Goal: Information Seeking & Learning: Learn about a topic

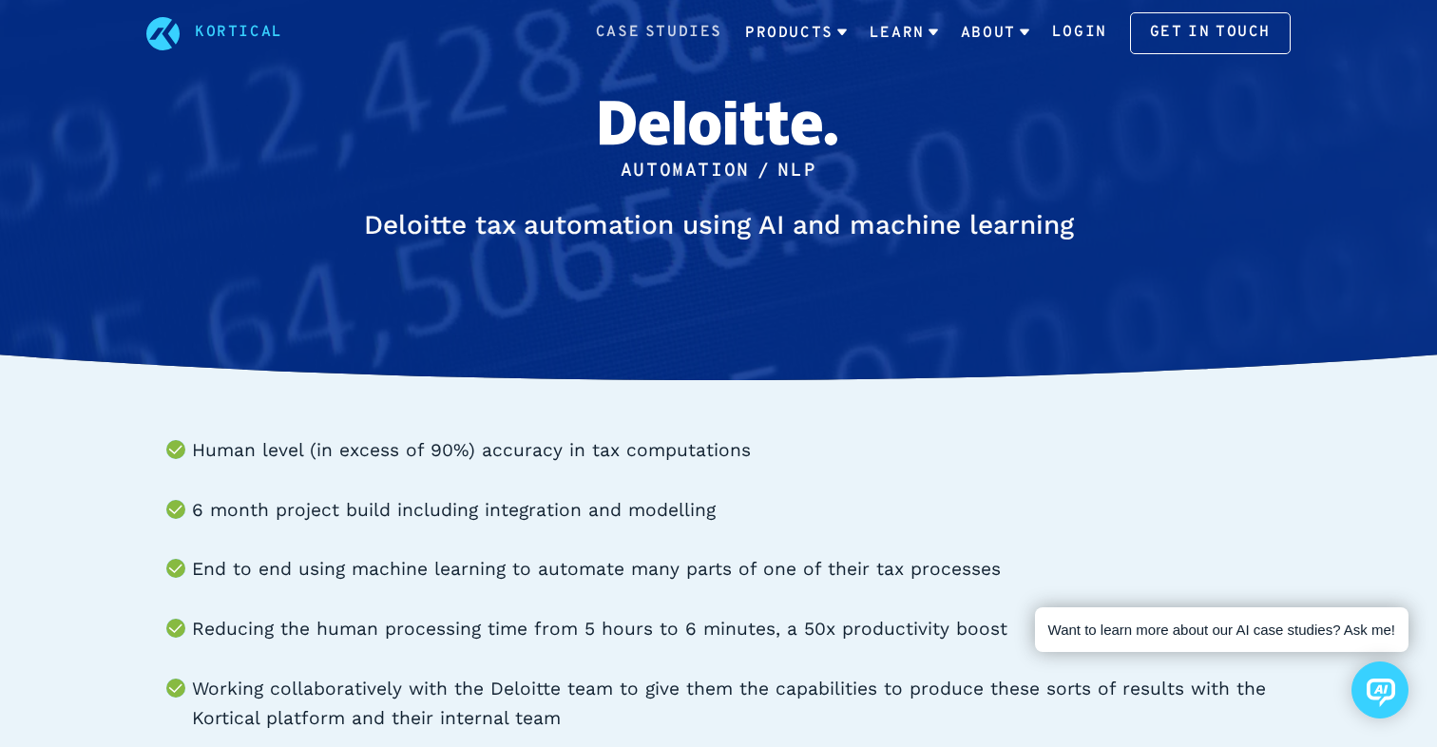
click at [682, 40] on link "Case Studies" at bounding box center [659, 33] width 126 height 25
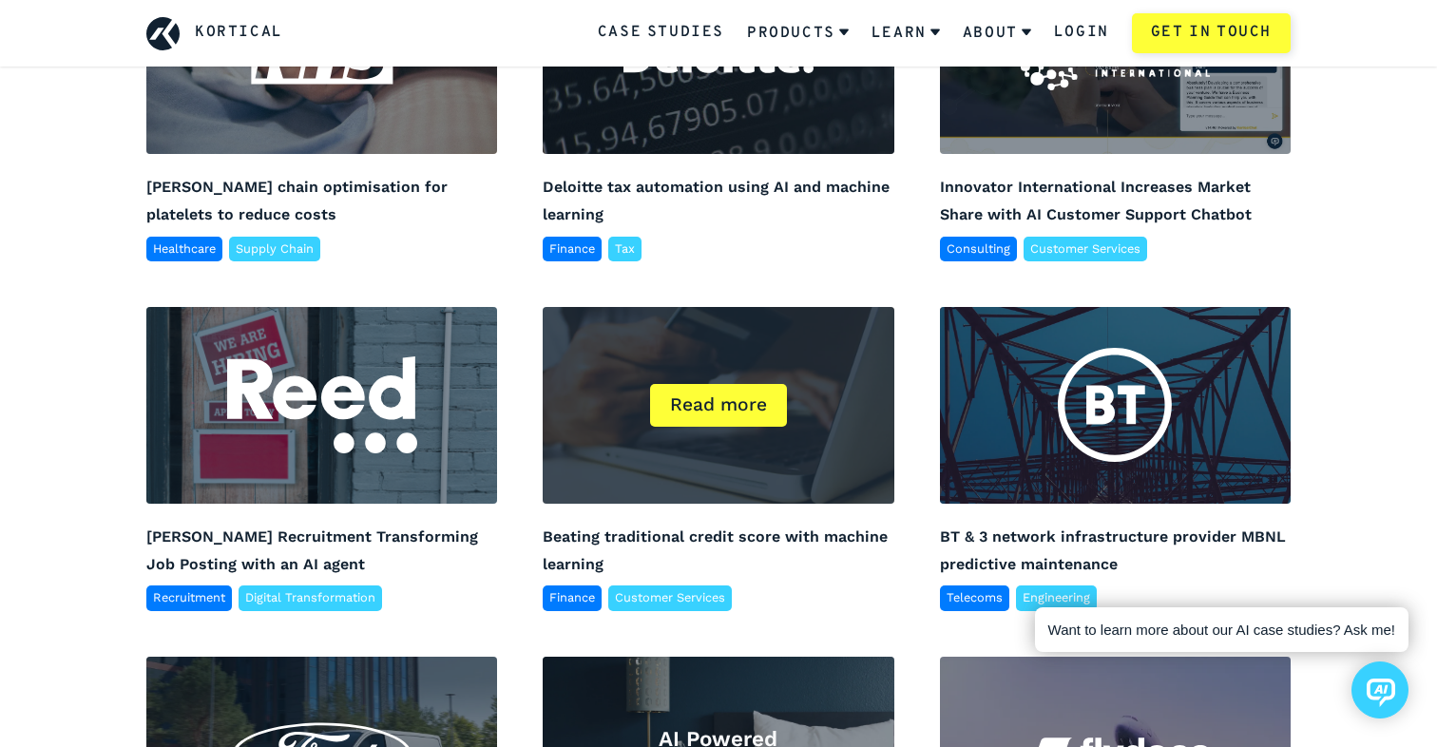
scroll to position [1452, 0]
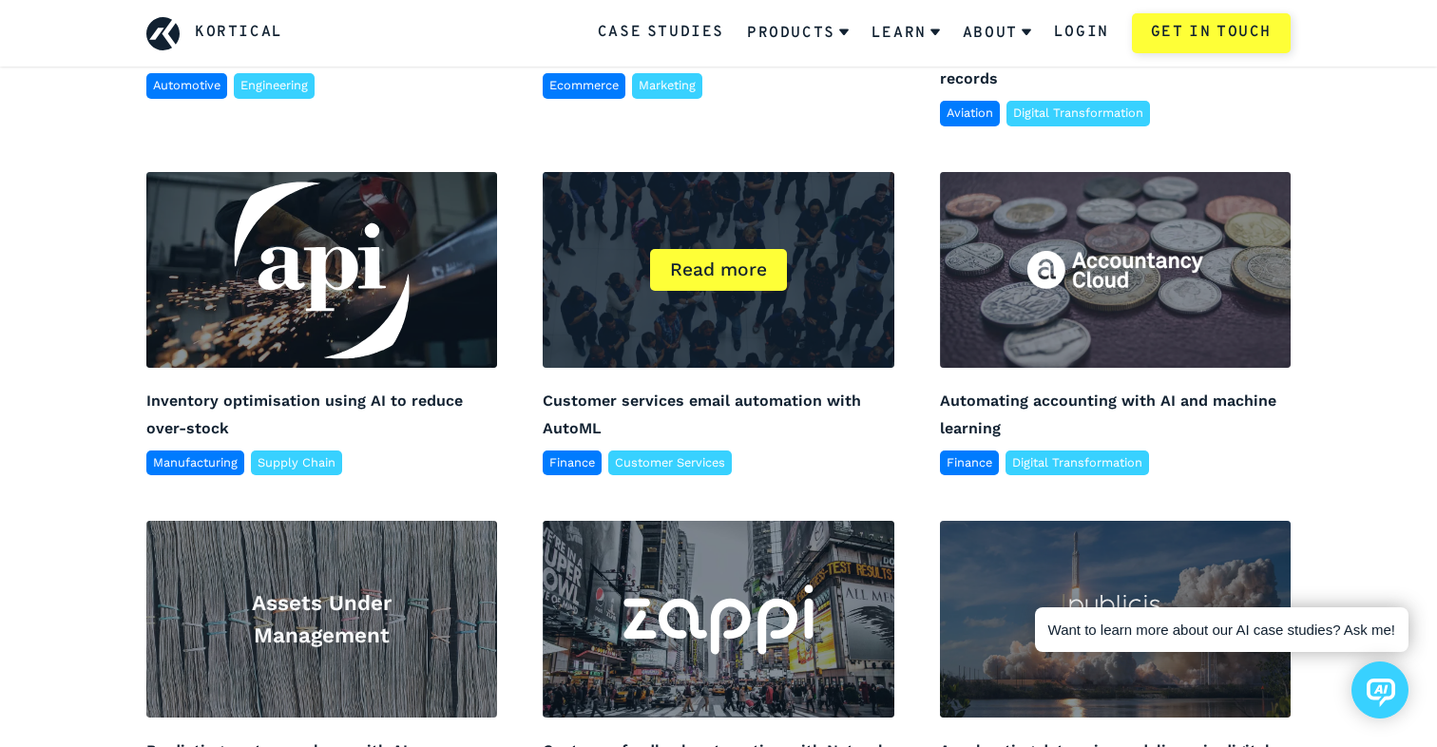
click at [644, 291] on div "UK High Street Bank Read more" at bounding box center [718, 270] width 351 height 197
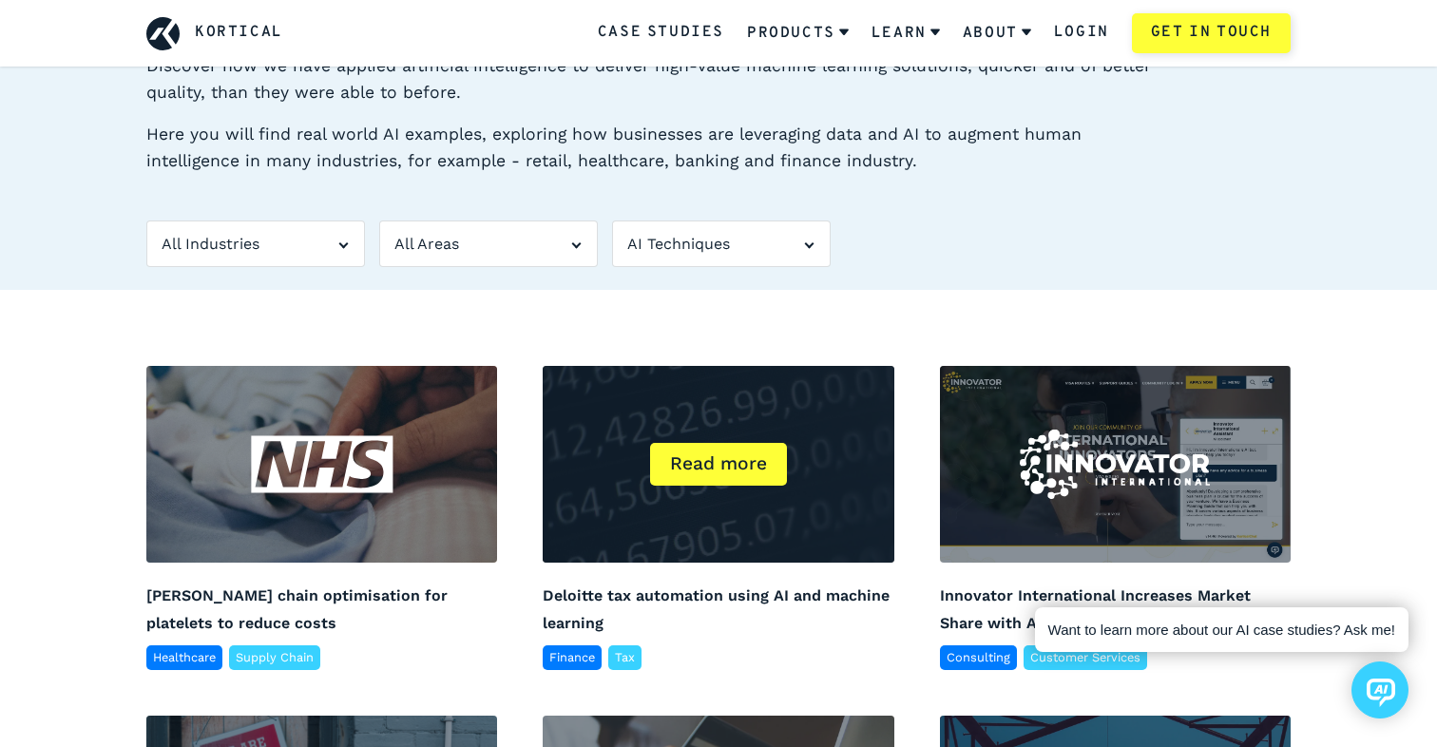
scroll to position [191, 0]
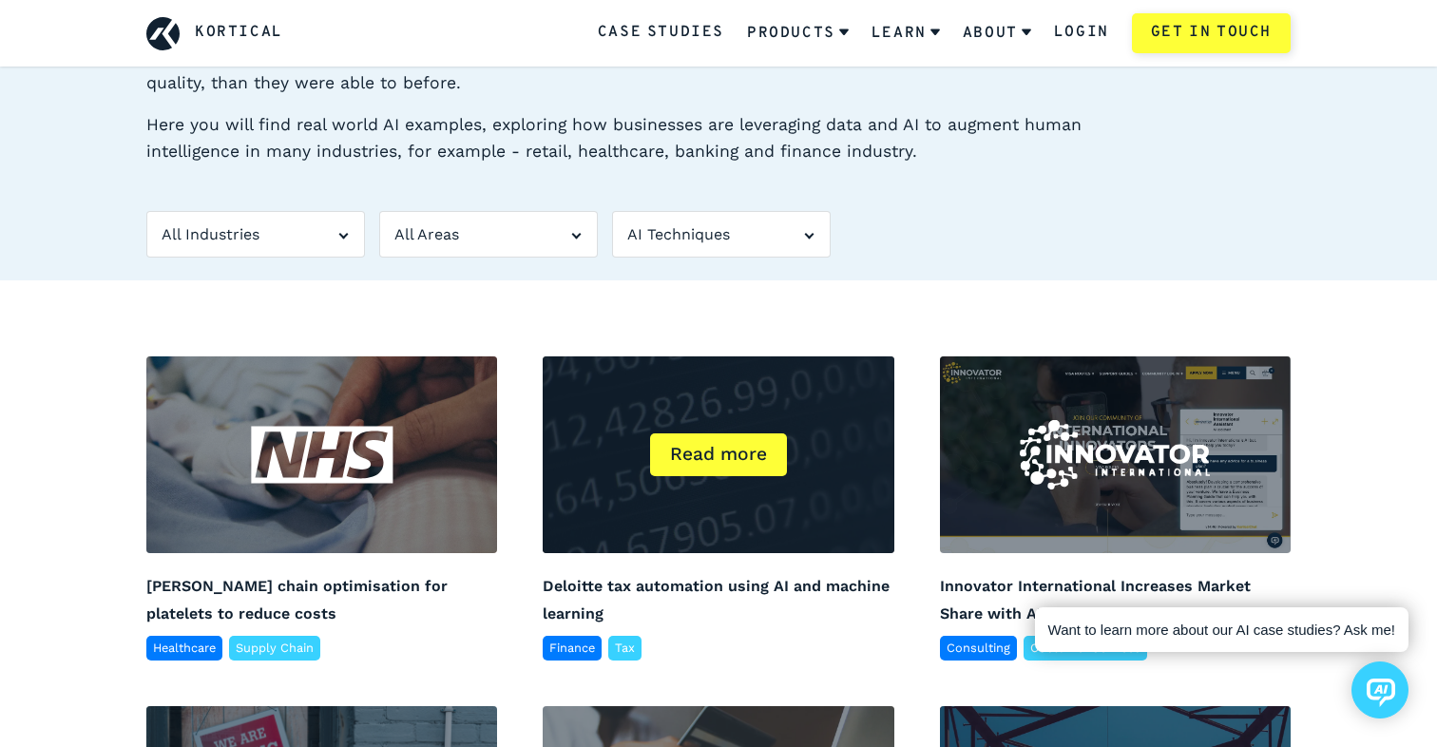
click at [688, 497] on div "Read more" at bounding box center [718, 454] width 351 height 197
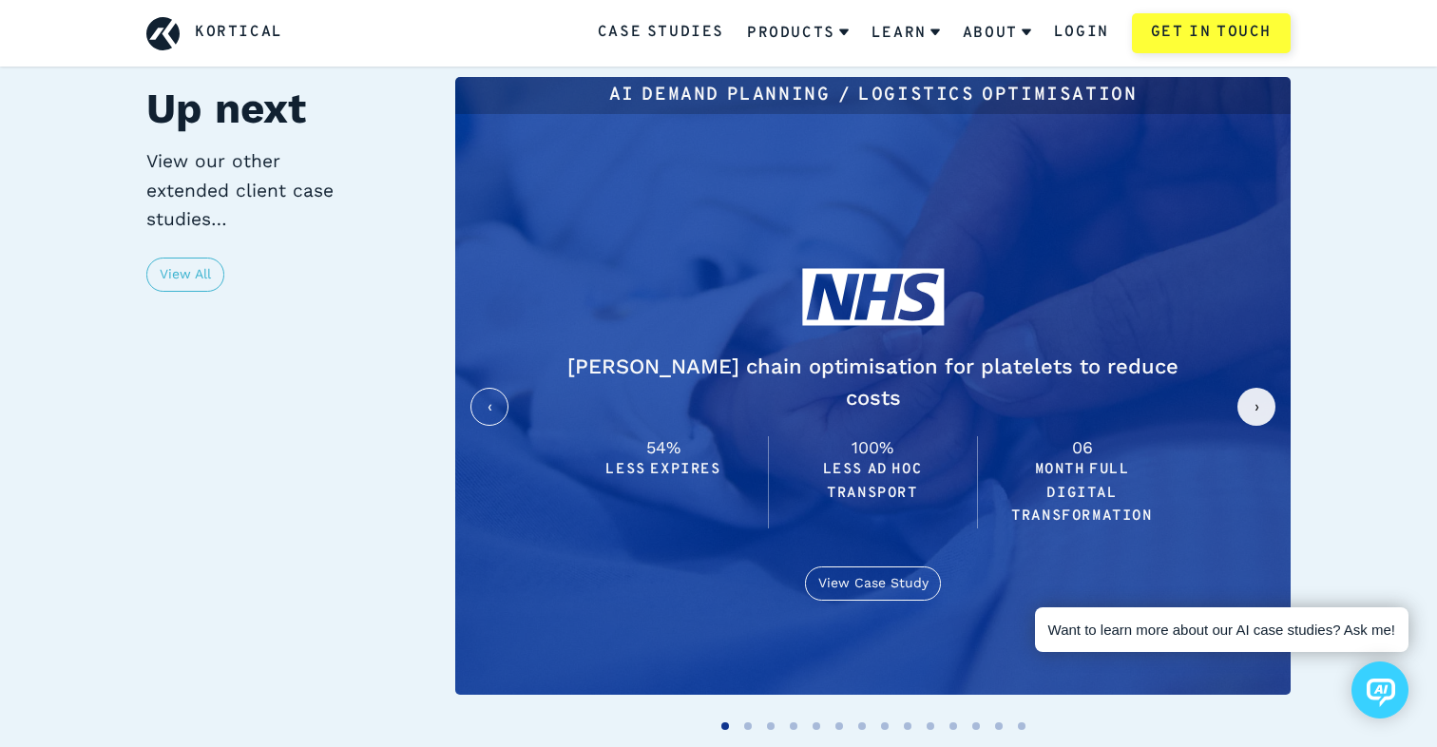
scroll to position [4938, 0]
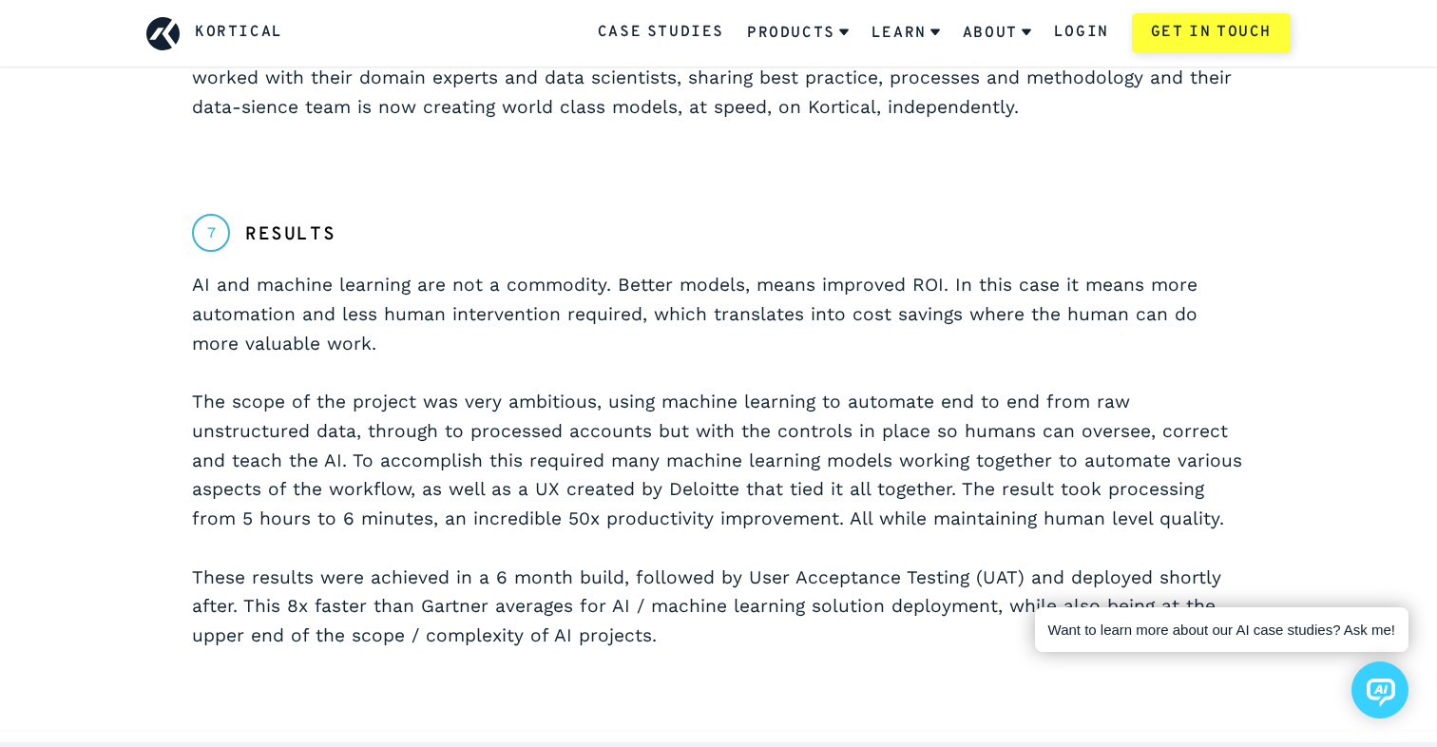
drag, startPoint x: 600, startPoint y: 372, endPoint x: 1162, endPoint y: 500, distance: 577.2
click at [1162, 500] on p "AI and machine learning are not a commodity. Better models, means improved ROI.…" at bounding box center [718, 460] width 1053 height 379
copy p "using machine learning to automate end to end from raw unstructured data, throu…"
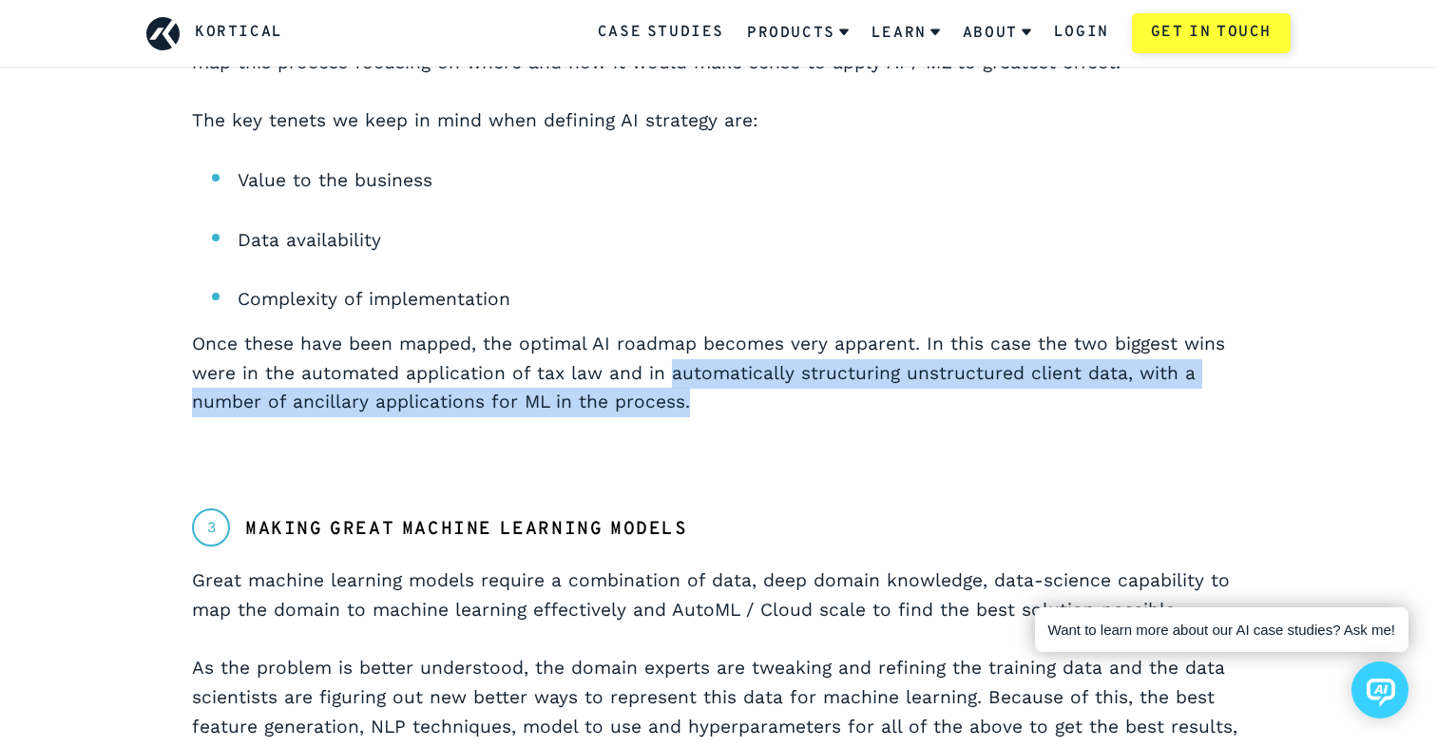
drag, startPoint x: 663, startPoint y: 376, endPoint x: 1078, endPoint y: 409, distance: 416.6
click at [1078, 409] on p "Once these have been mapped, the optimal AI roadmap becomes very apparent. In t…" at bounding box center [718, 373] width 1053 height 87
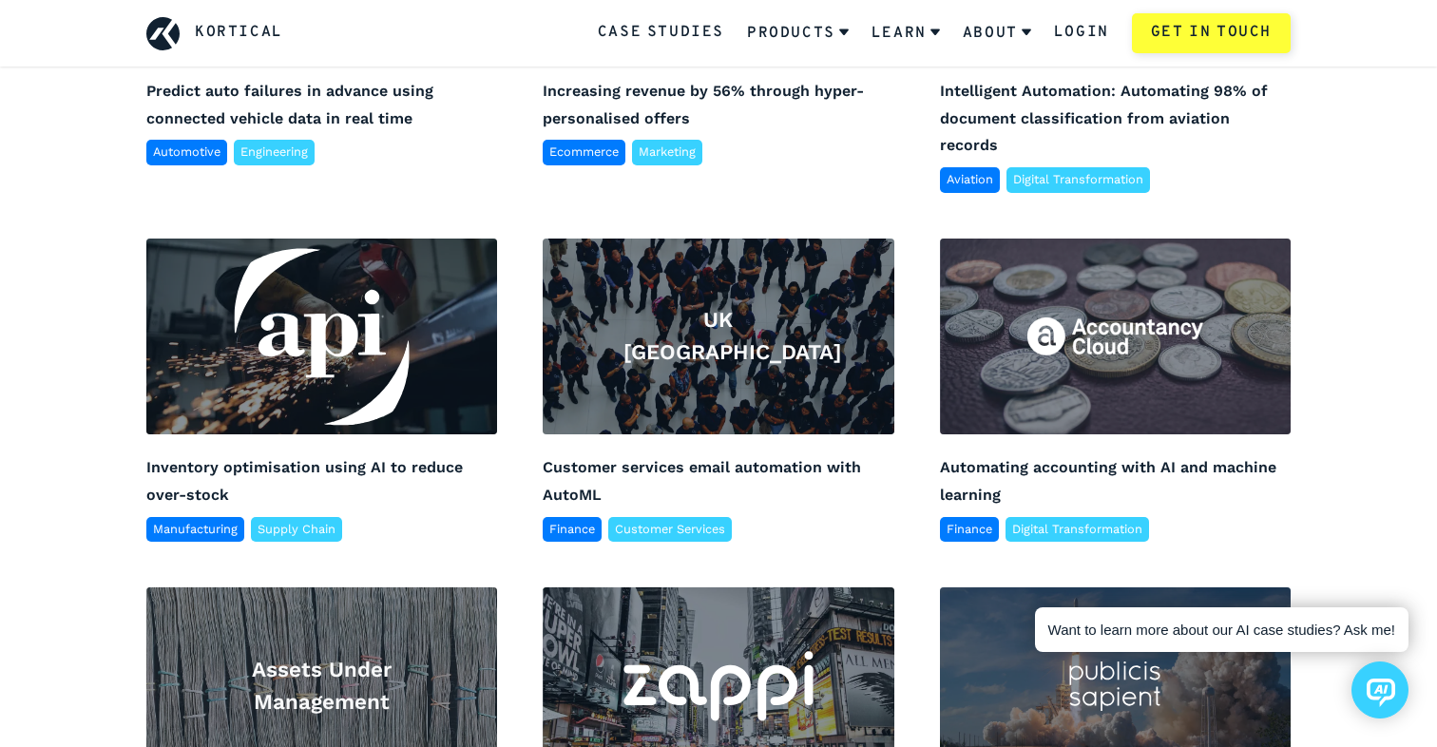
scroll to position [1306, 0]
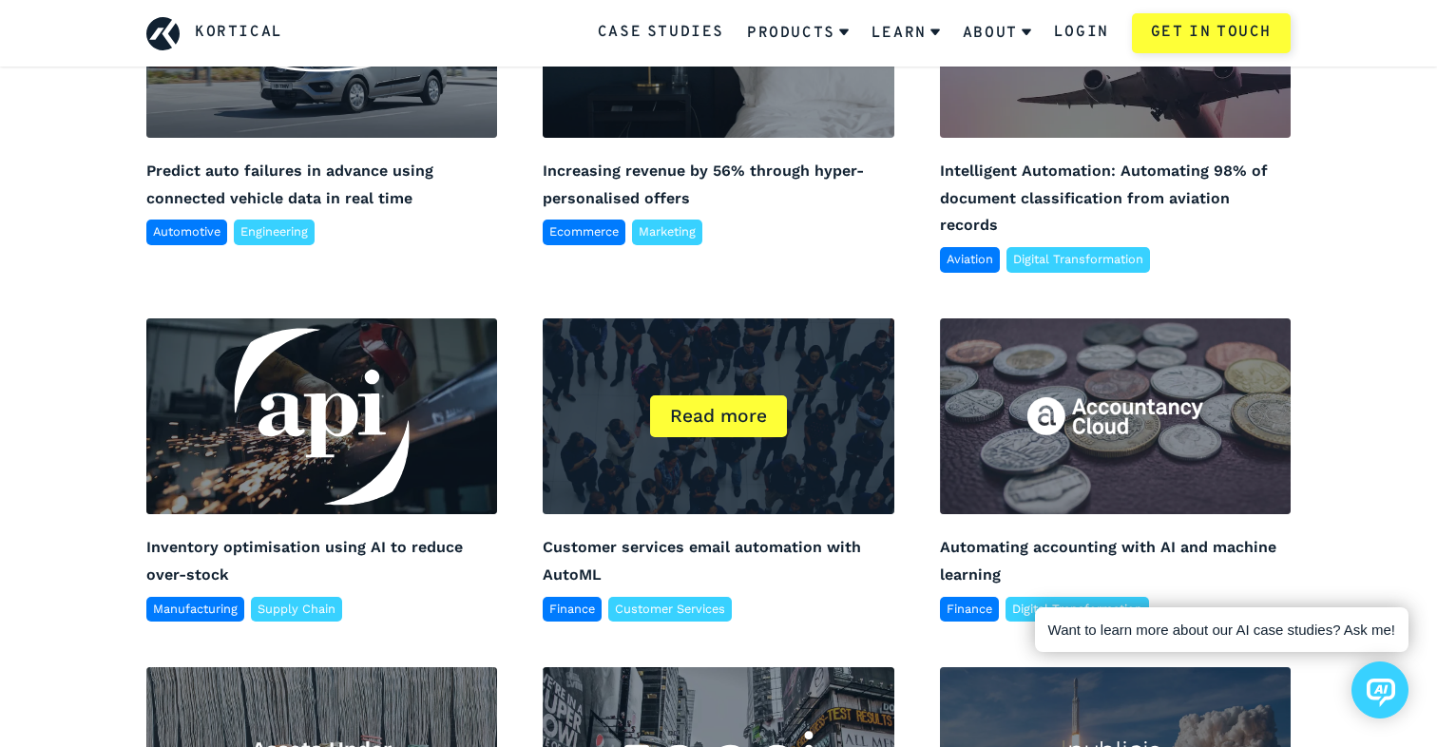
click at [745, 398] on div "Read more" at bounding box center [718, 416] width 137 height 43
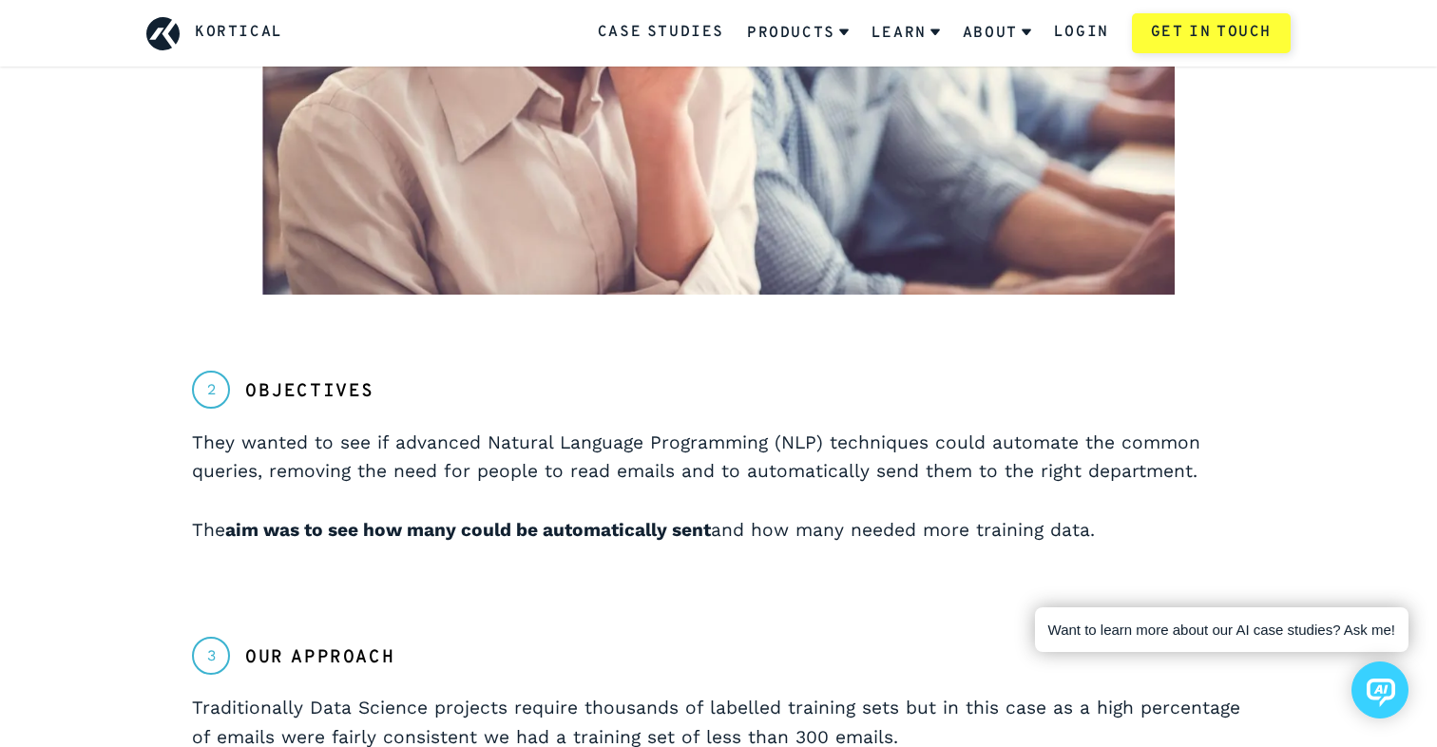
scroll to position [1513, 0]
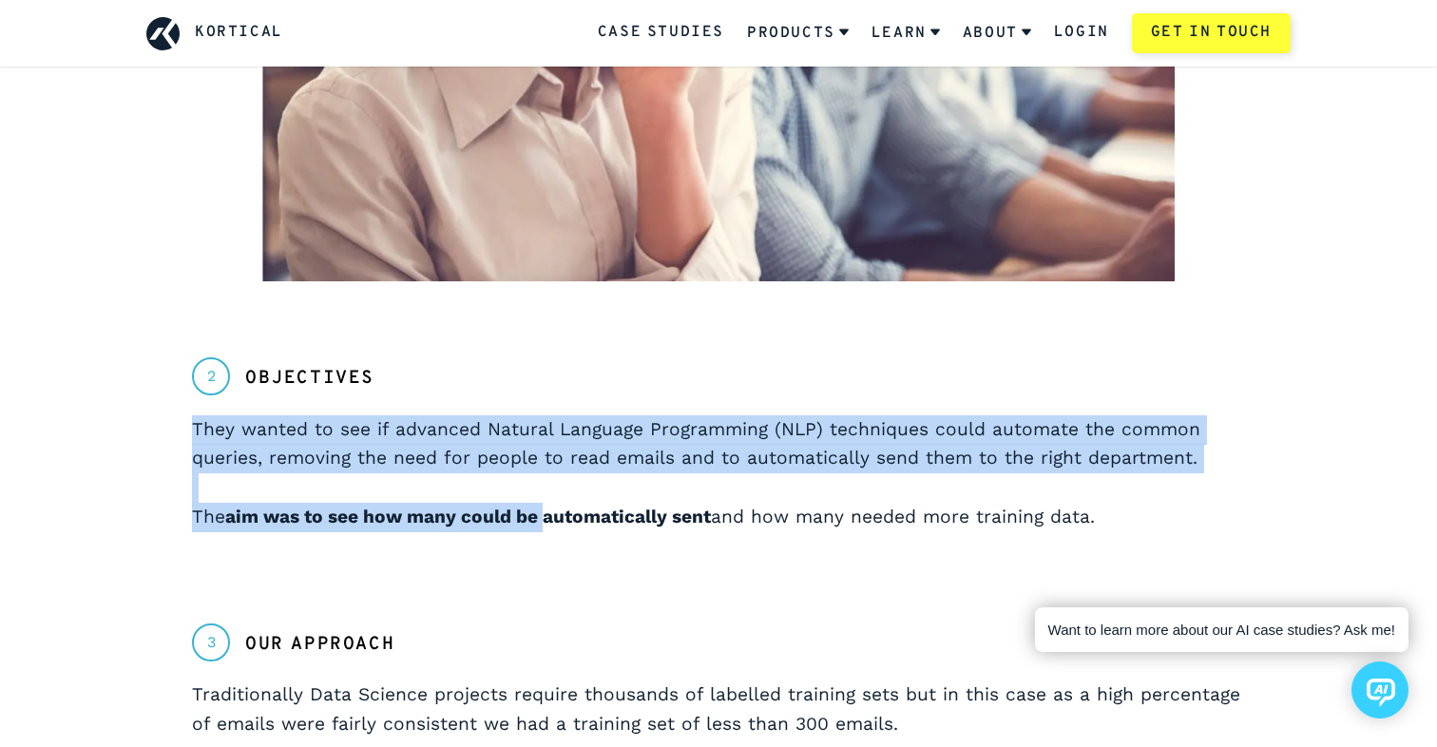
drag, startPoint x: 192, startPoint y: 427, endPoint x: 553, endPoint y: 505, distance: 369.5
click at [553, 505] on p "They wanted to see if advanced Natural Language Programming (NLP) techniques co…" at bounding box center [718, 473] width 1053 height 117
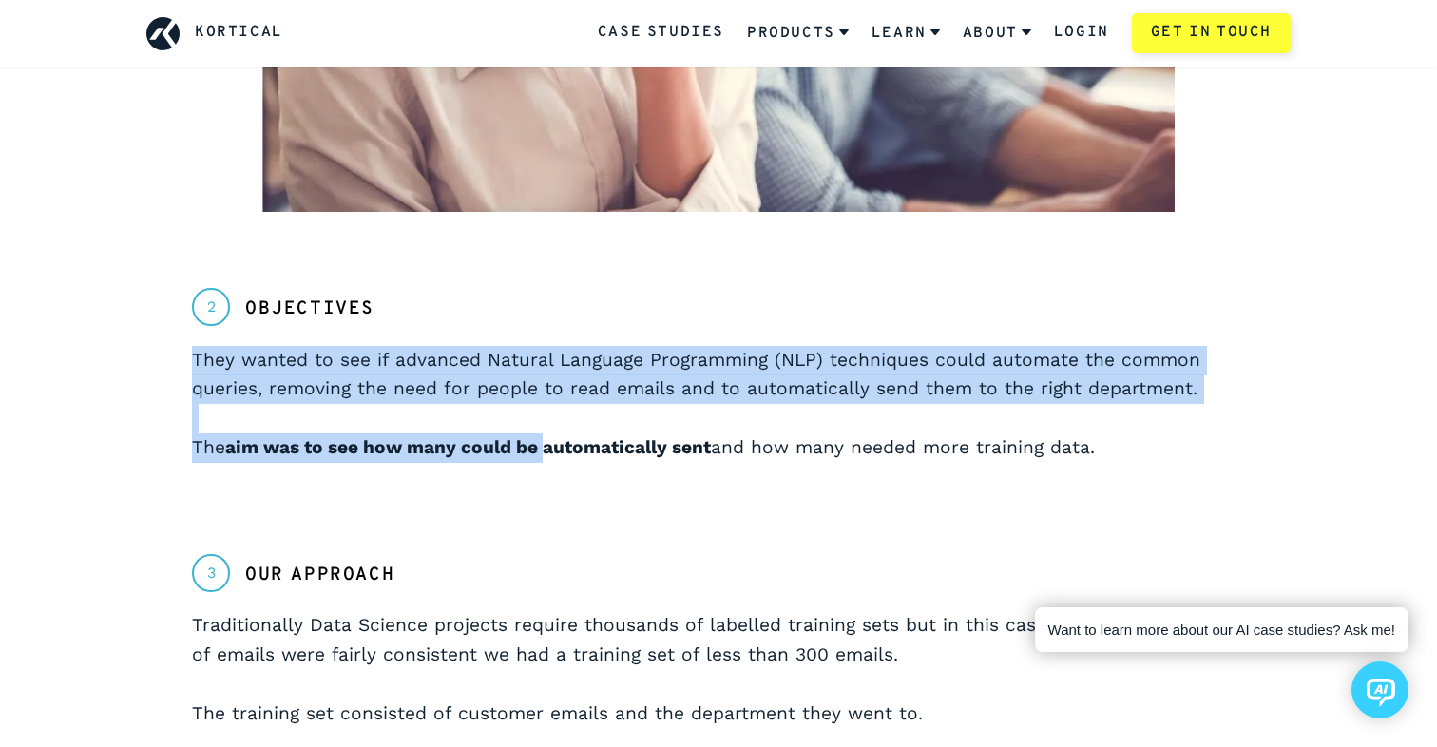
scroll to position [1621, 0]
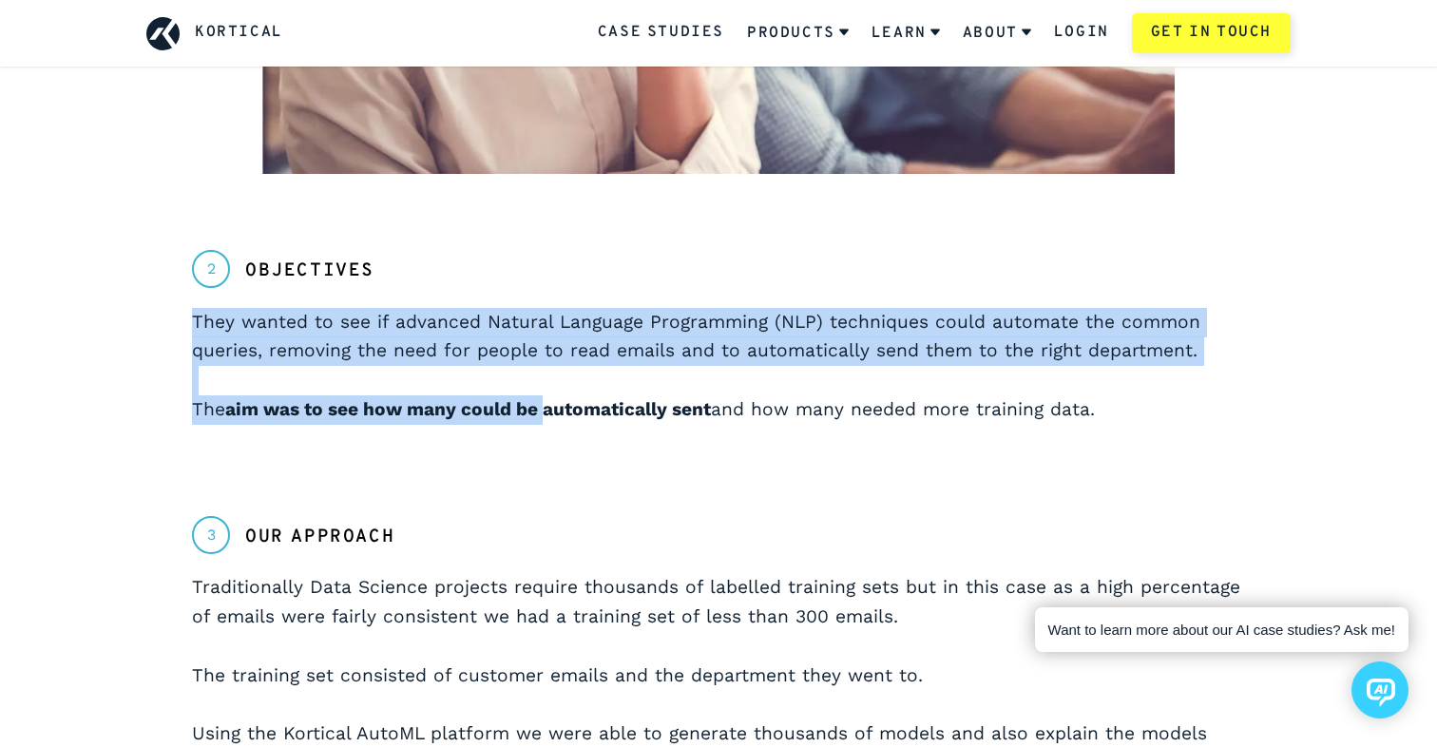
click at [1148, 405] on p "They wanted to see if advanced Natural Language Programming (NLP) techniques co…" at bounding box center [718, 366] width 1053 height 117
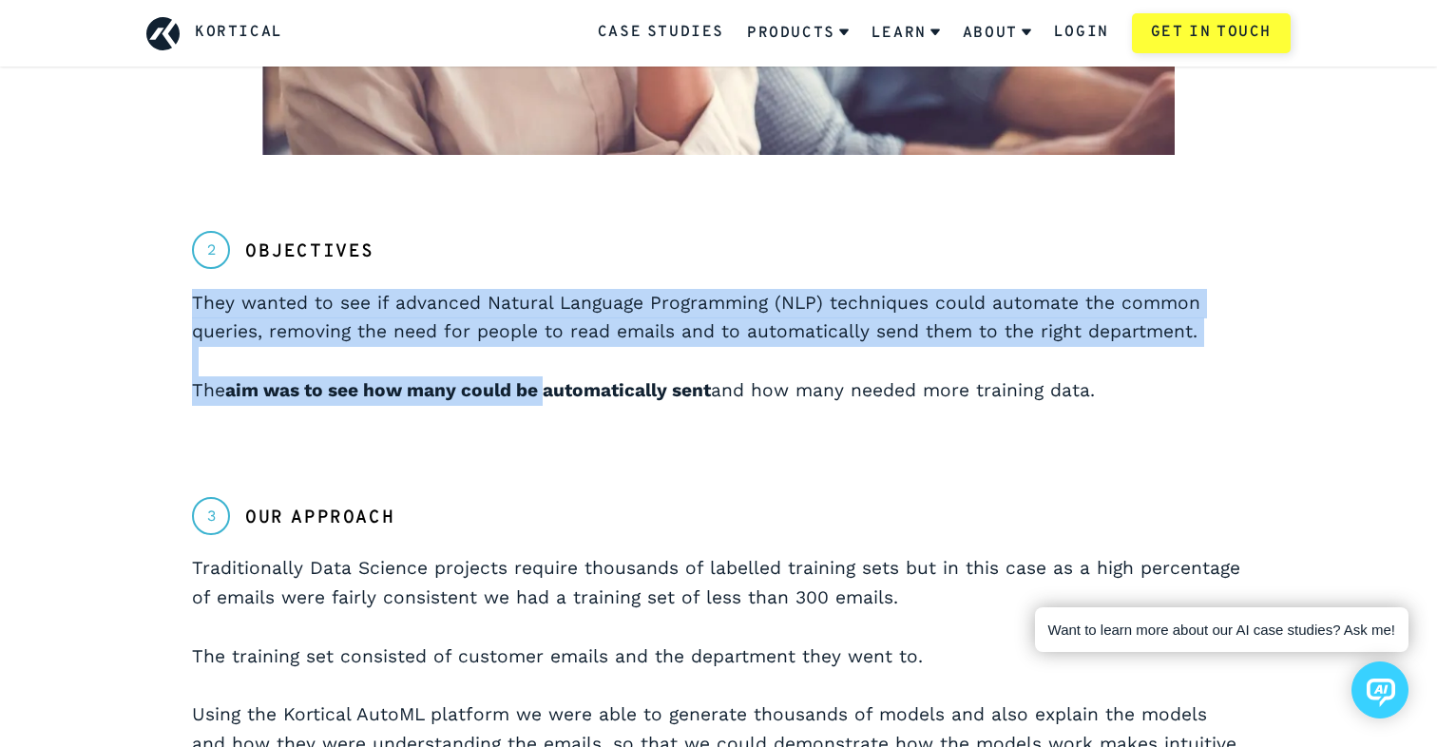
scroll to position [1657, 0]
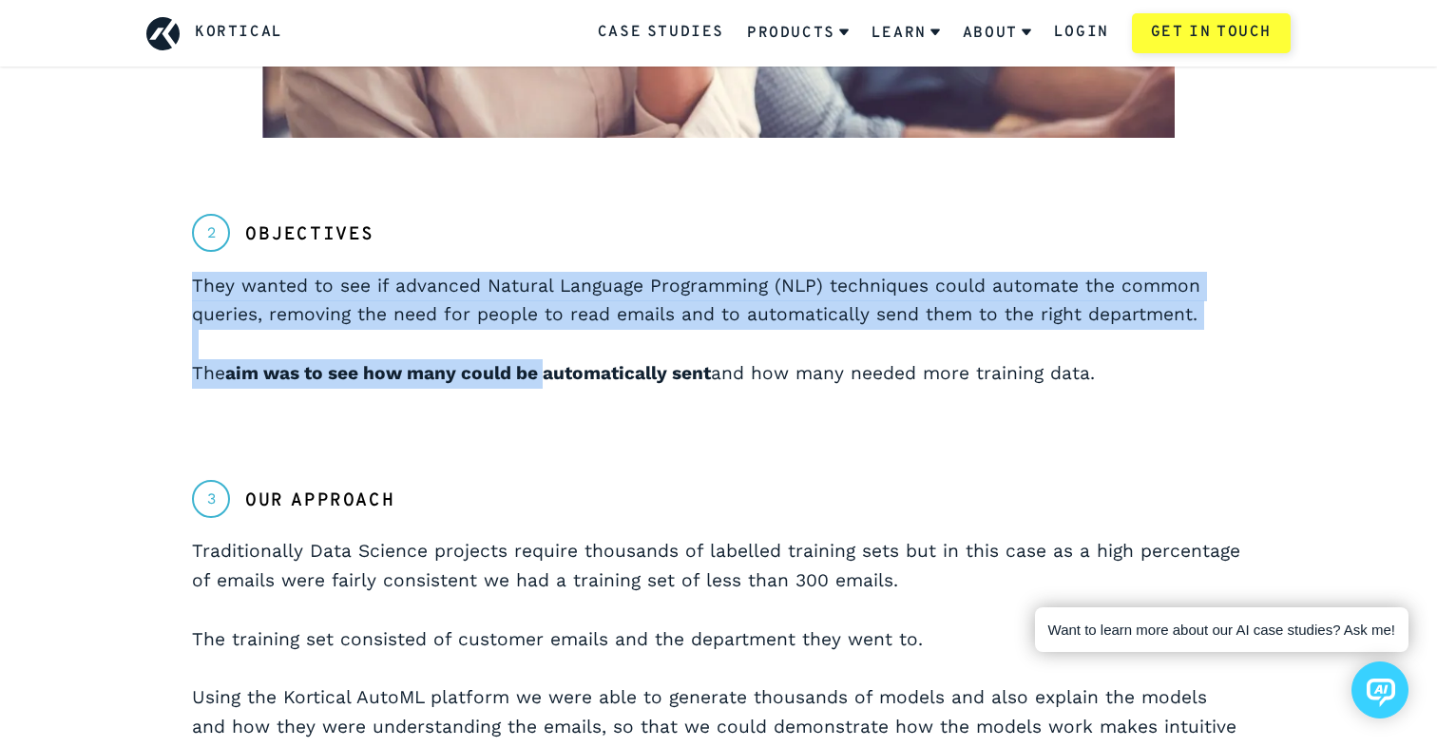
copy p "They wanted to see if advanced Natural Language Programming (NLP) techniques co…"
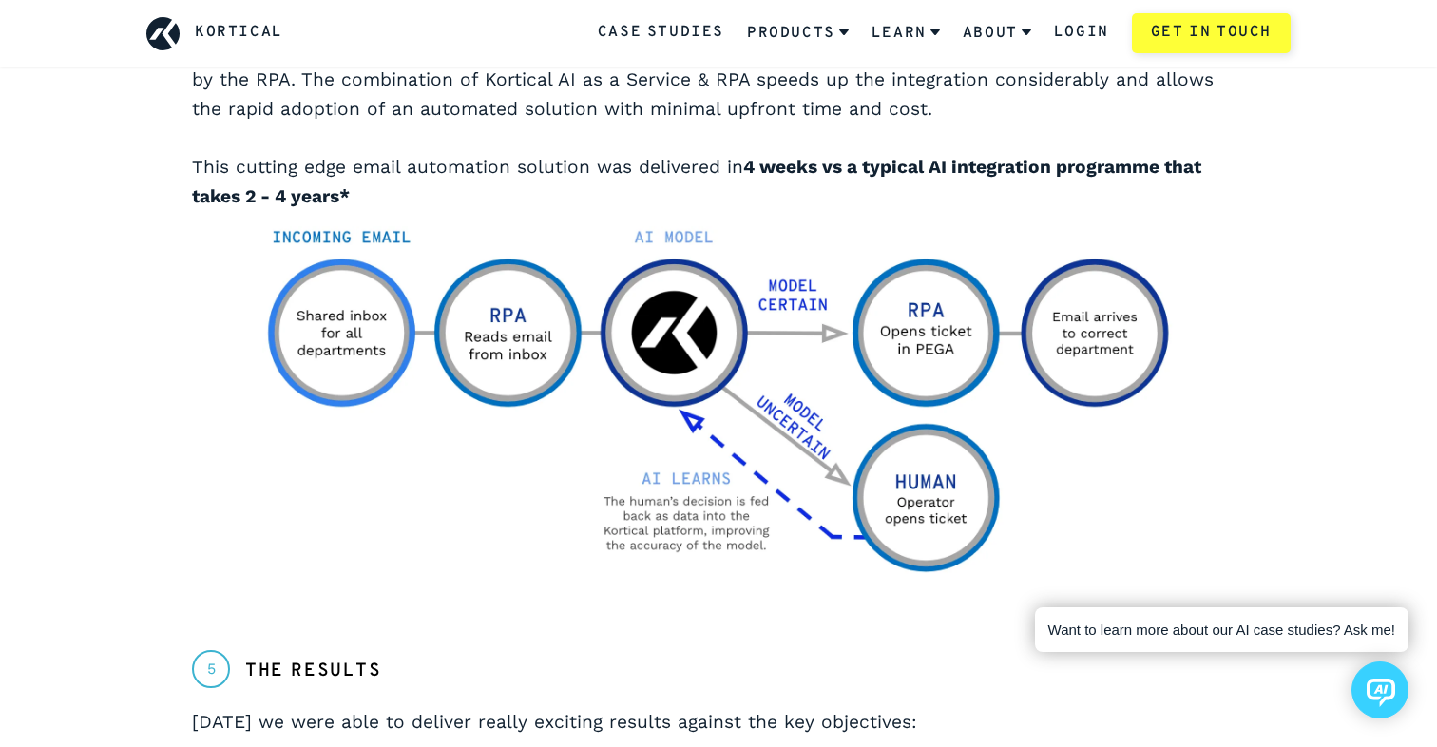
scroll to position [2641, 0]
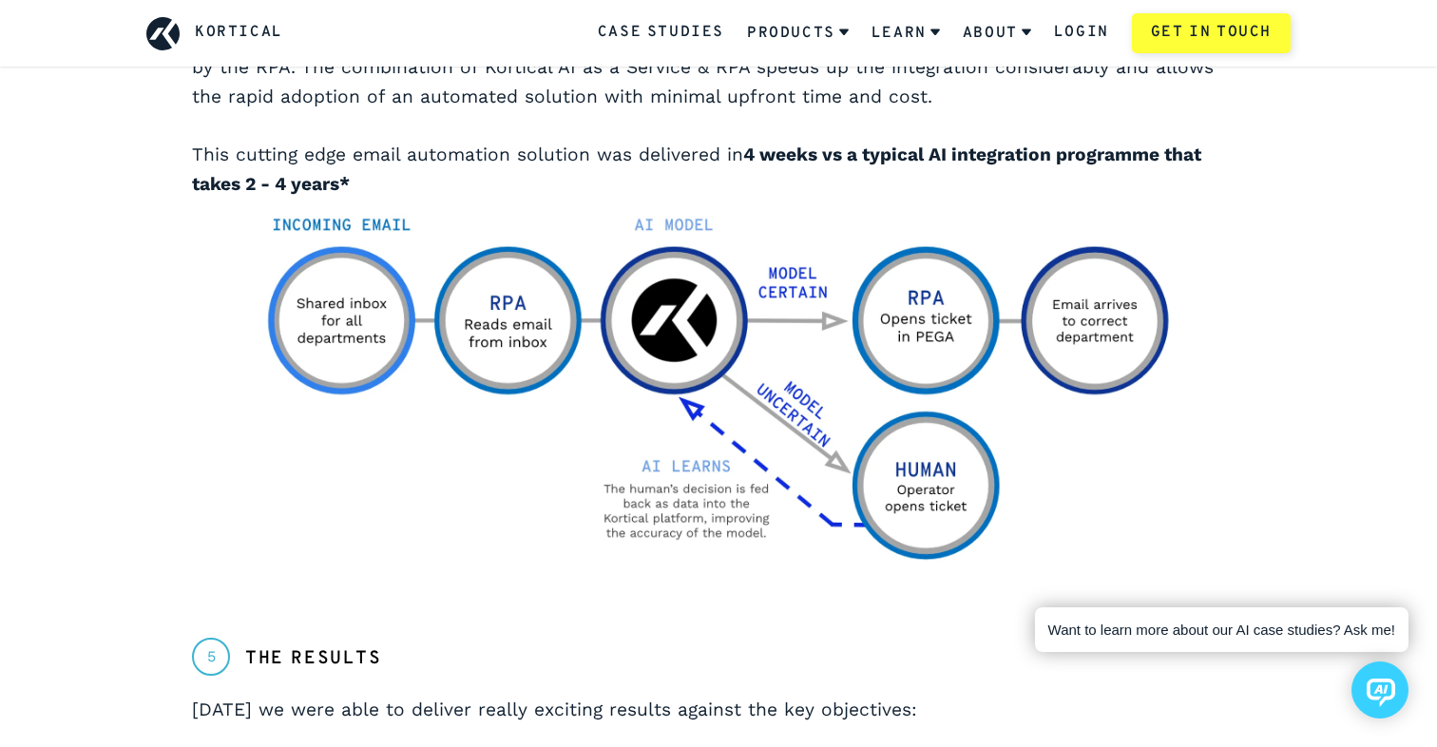
click at [1133, 556] on img at bounding box center [718, 387] width 913 height 347
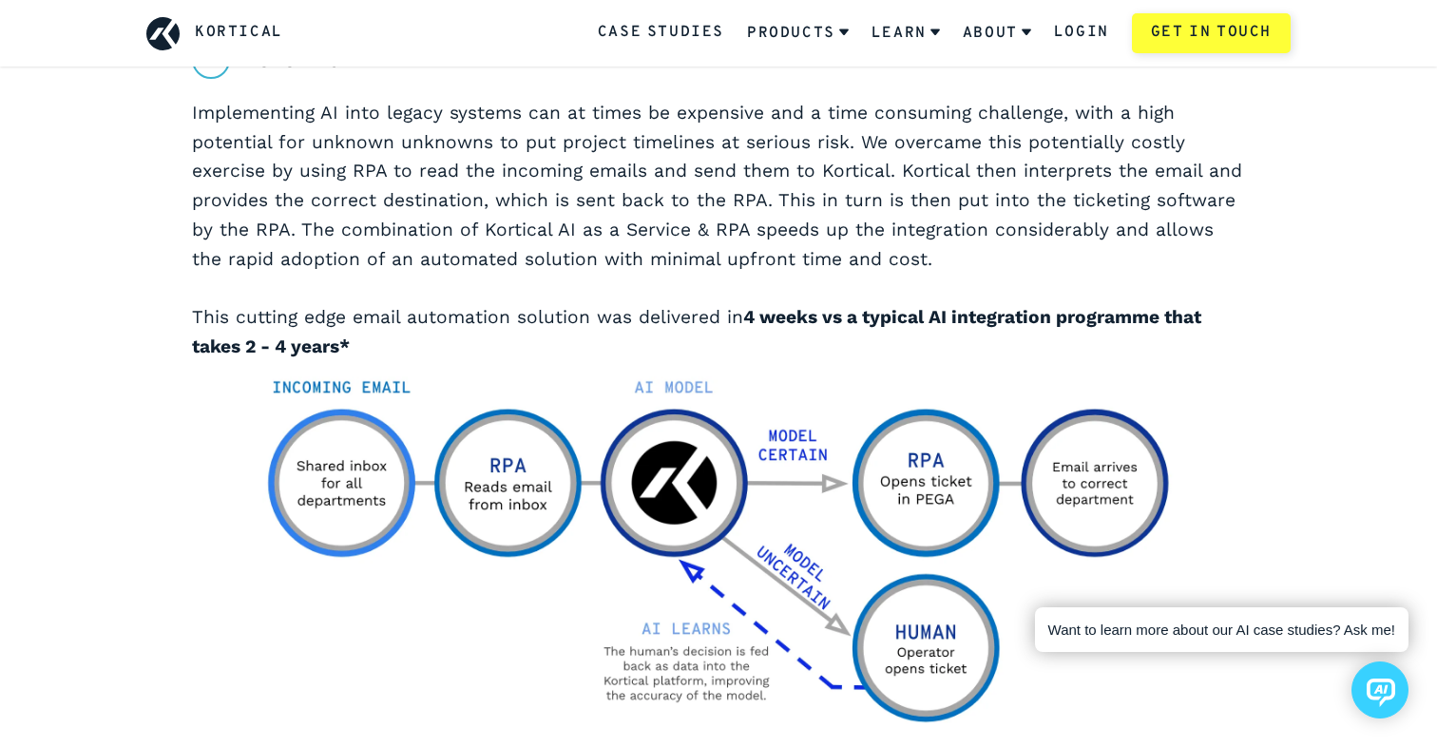
scroll to position [2480, 0]
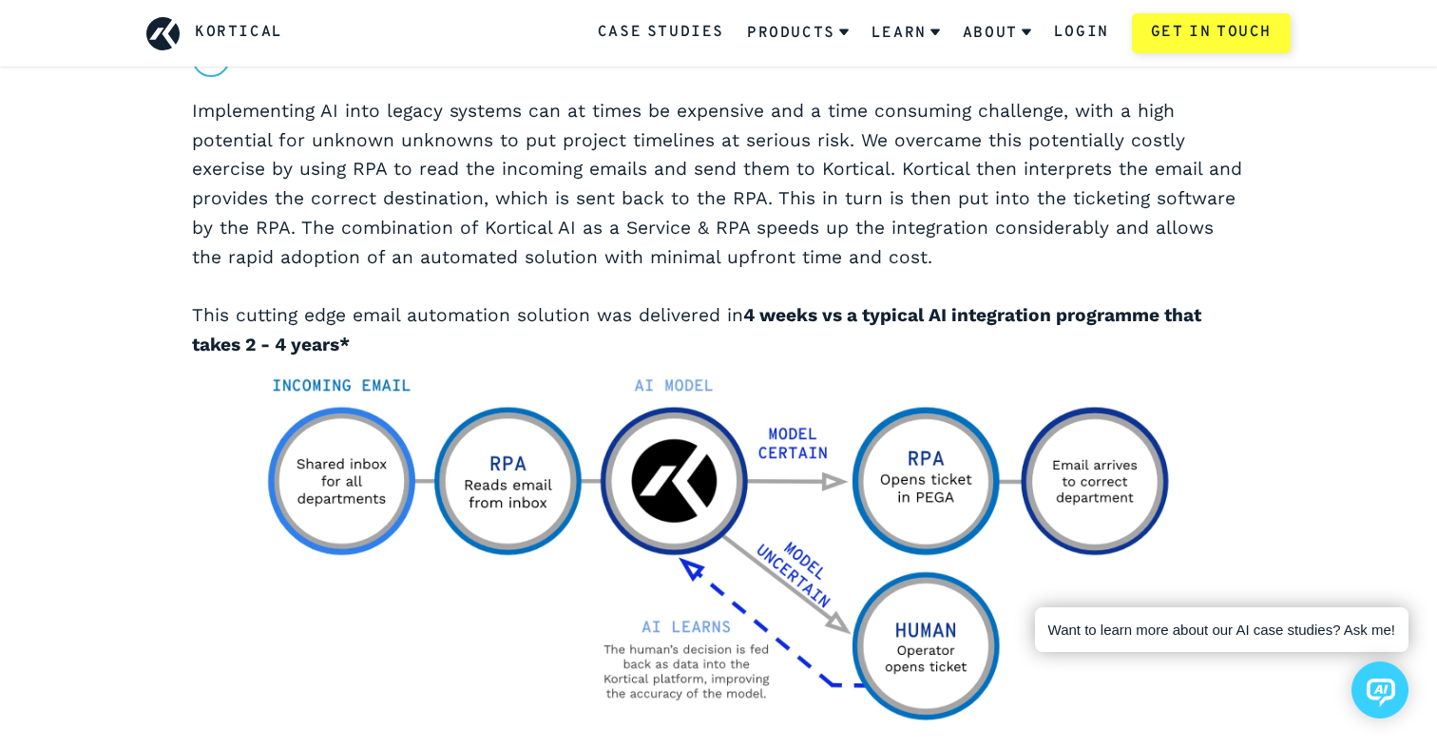
click at [1369, 668] on button at bounding box center [1380, 690] width 57 height 57
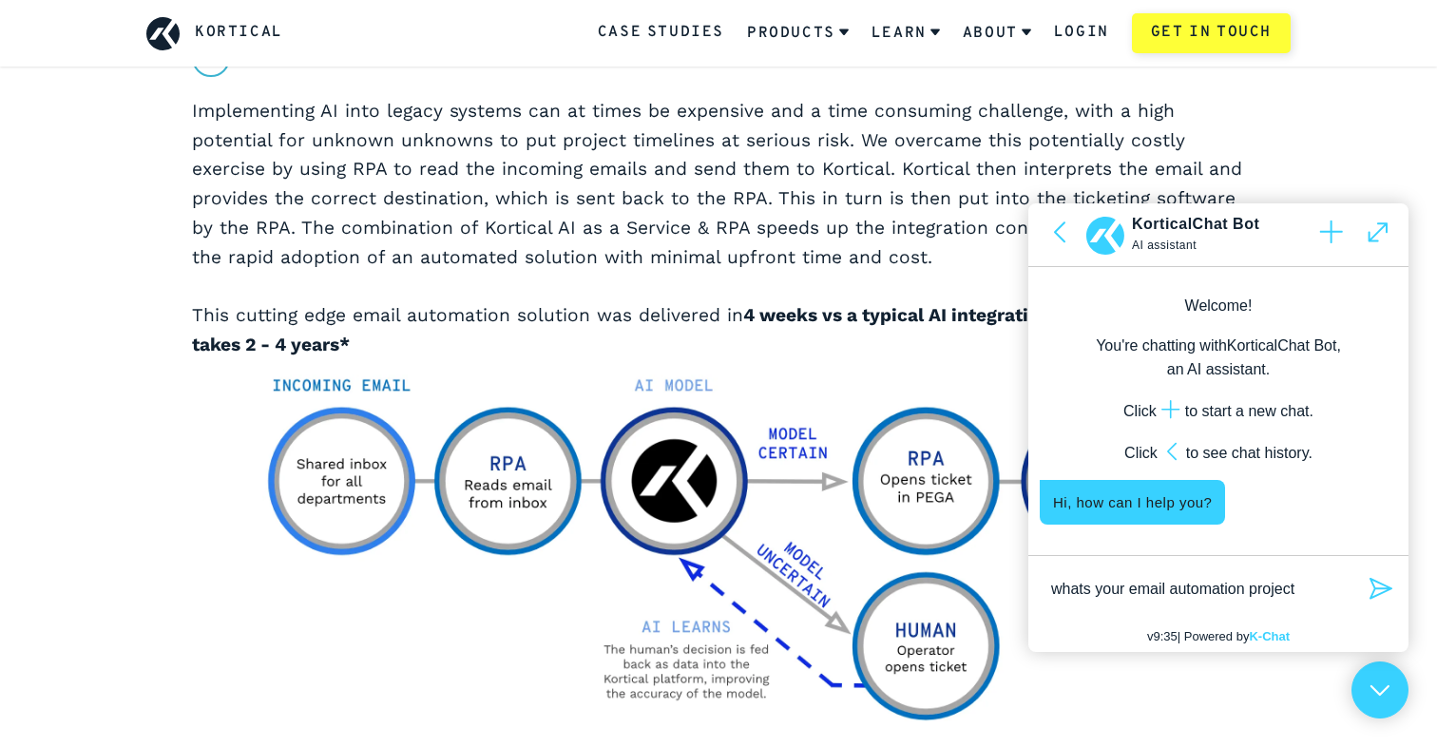
type textarea "whats your email automation project"
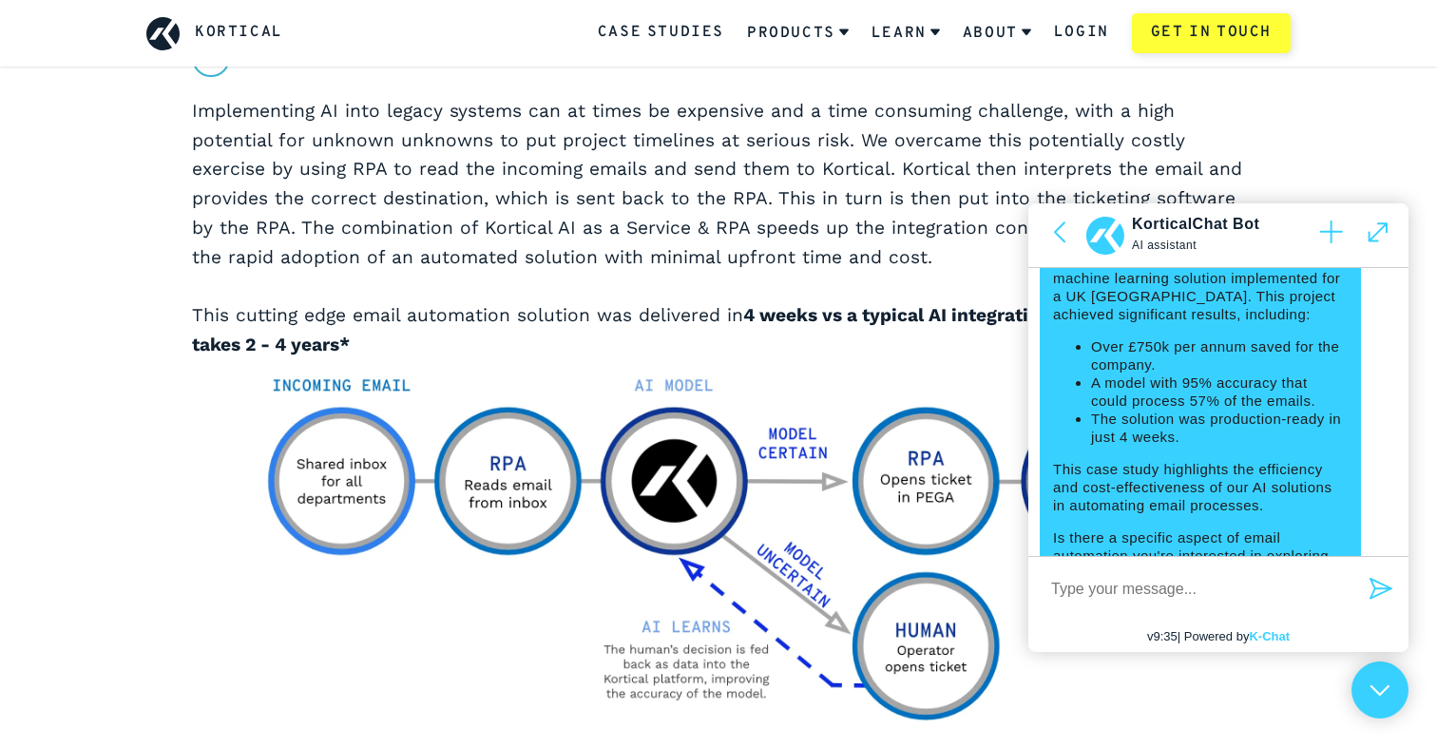
scroll to position [334, 0]
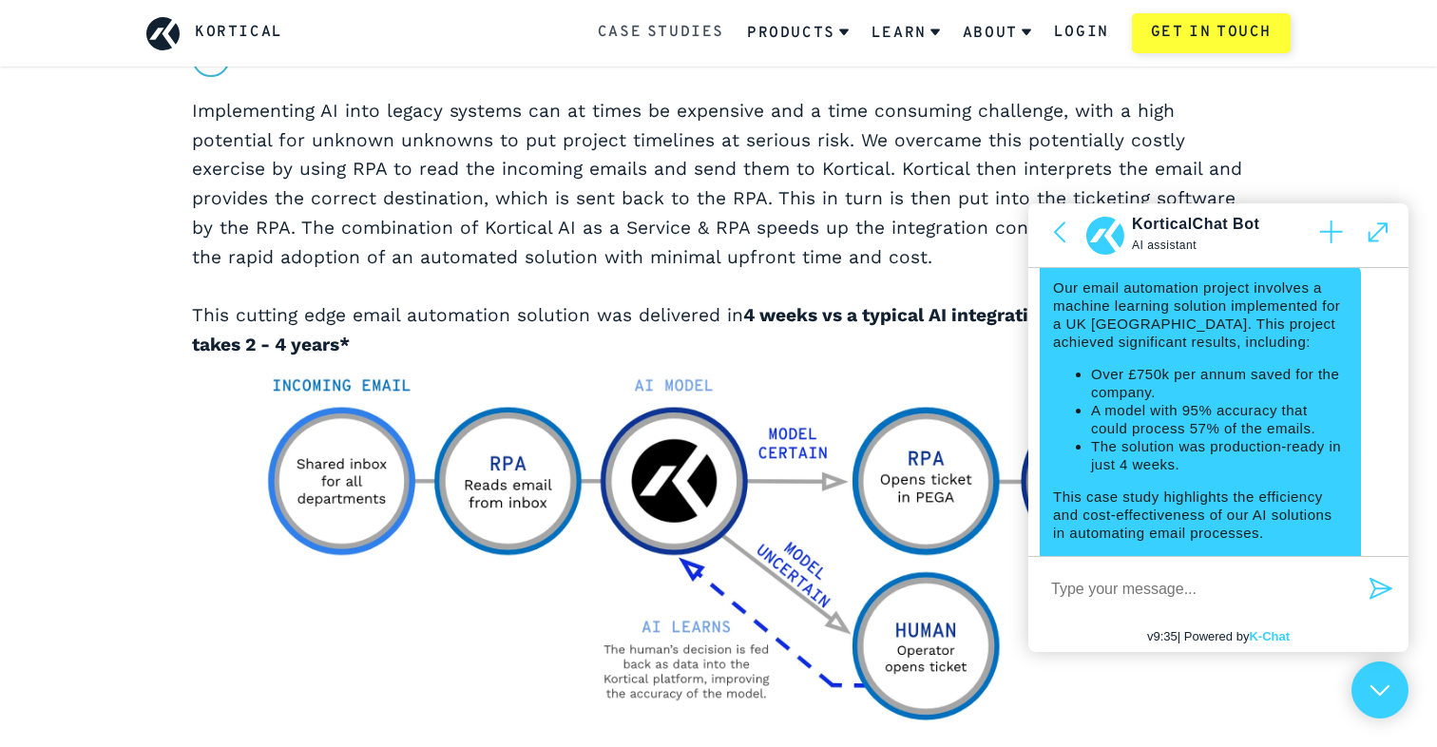
click at [684, 40] on link "Case Studies" at bounding box center [661, 33] width 126 height 25
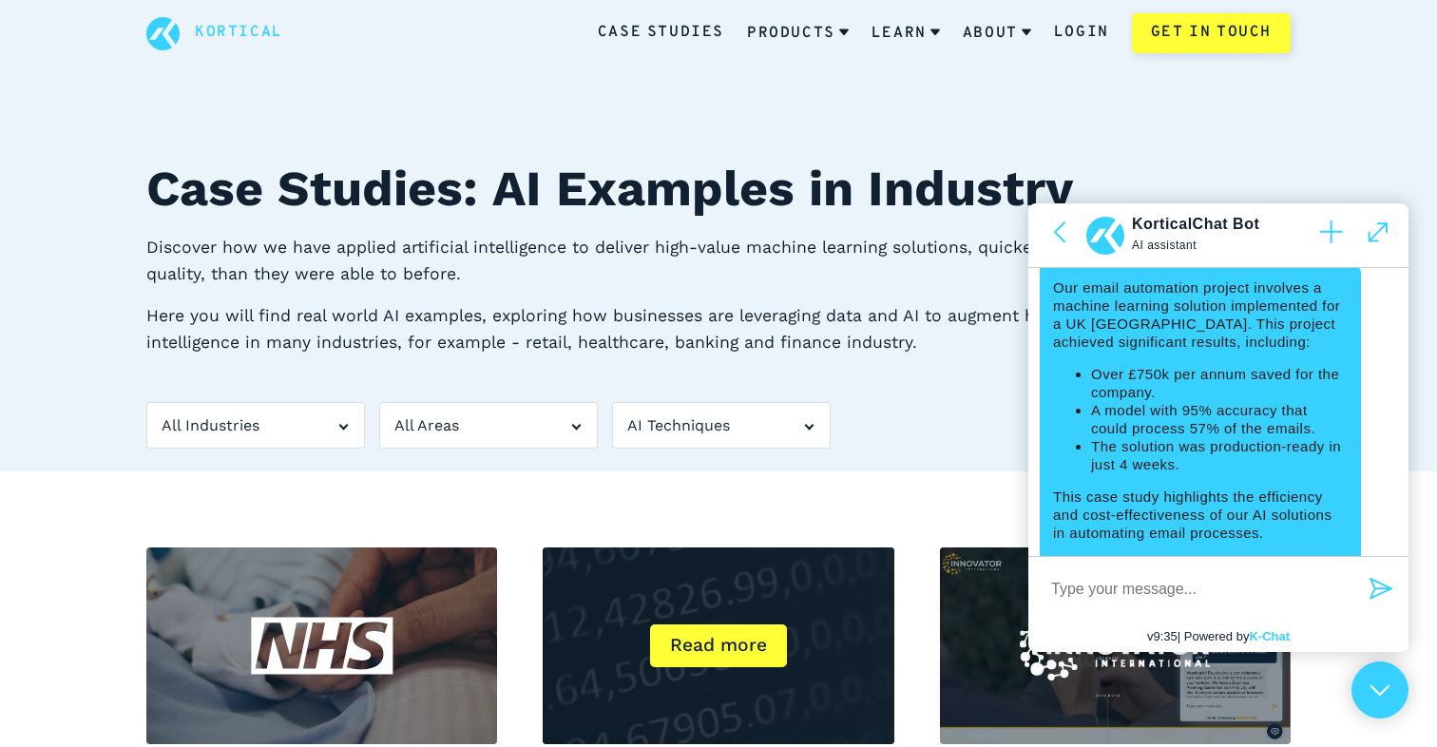
click at [653, 602] on div "Read more" at bounding box center [718, 646] width 351 height 197
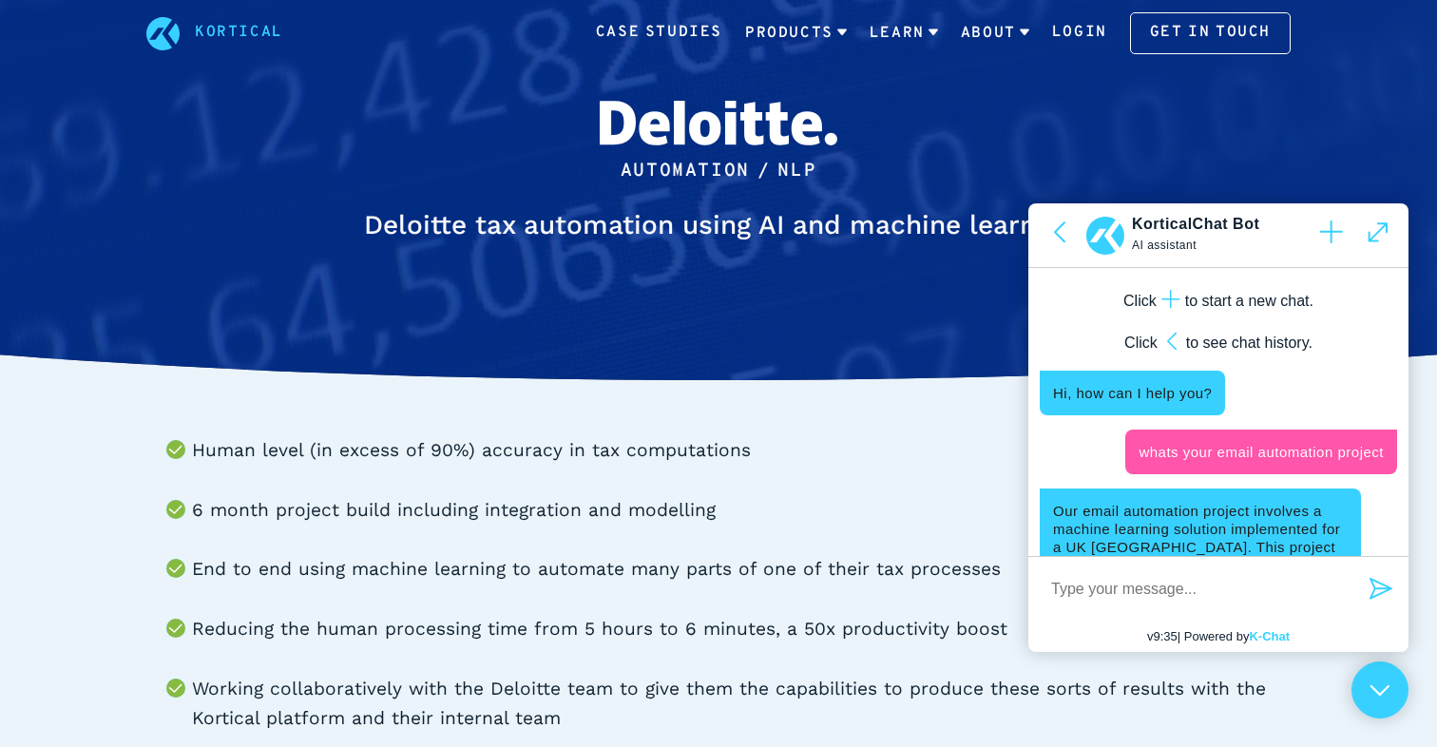
scroll to position [107, 0]
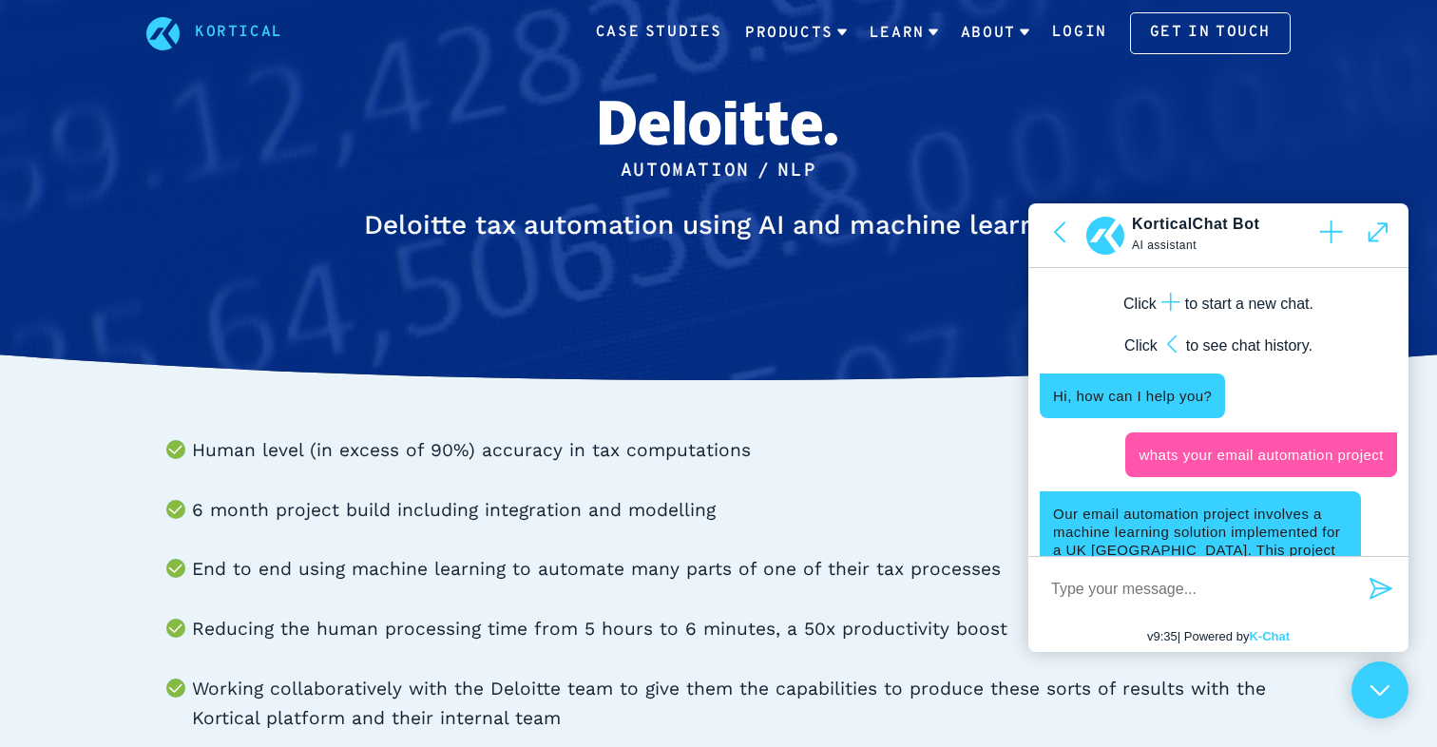
click at [1102, 594] on textarea at bounding box center [1199, 588] width 319 height 41
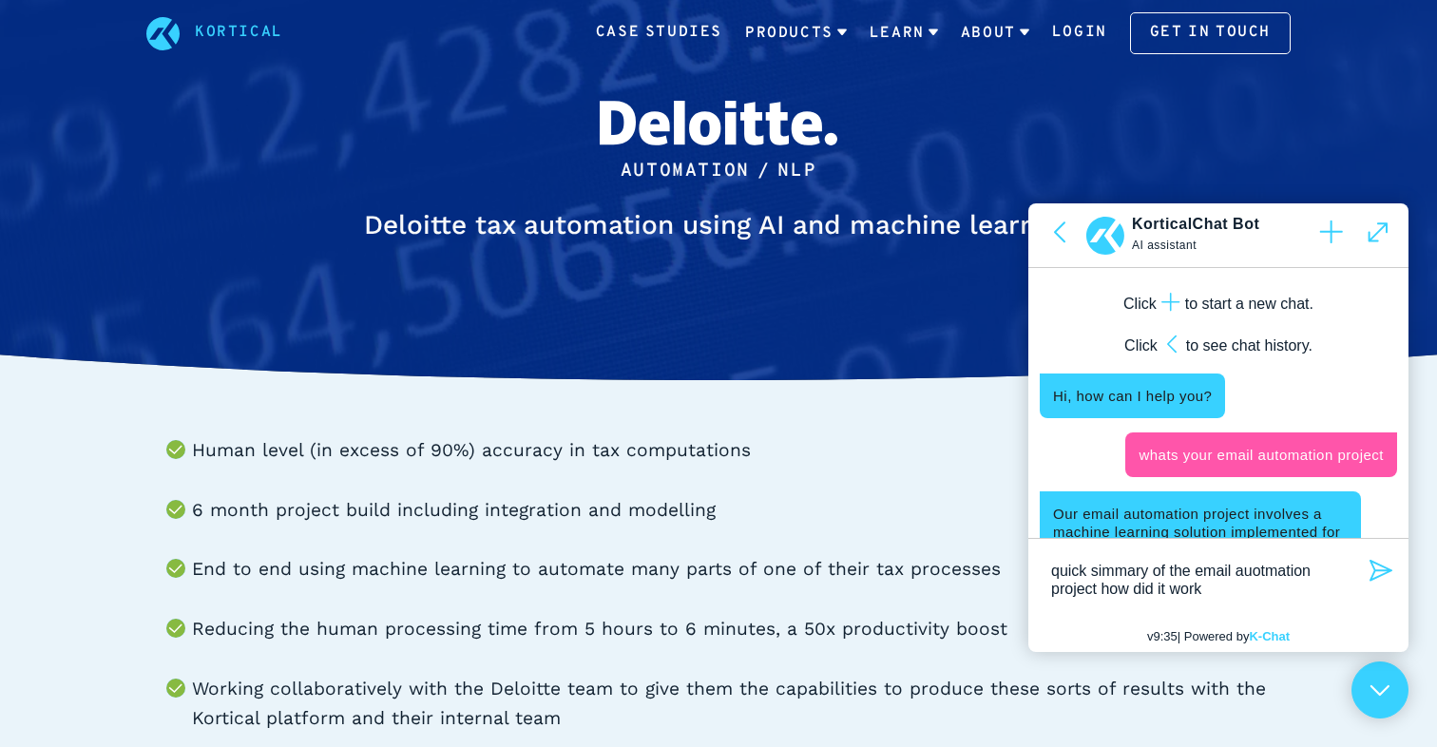
type textarea "quick simmary of the email auotmation project how did it work"
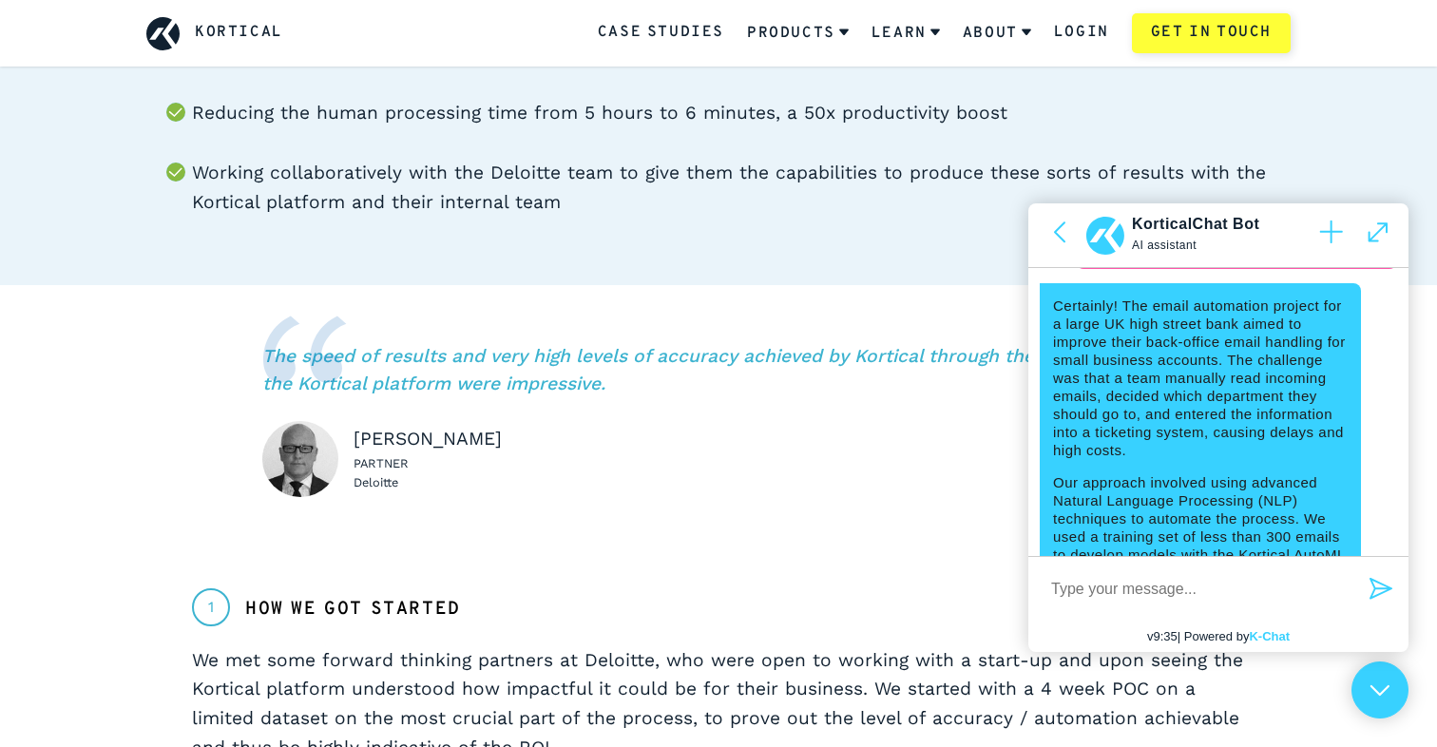
scroll to position [534, 0]
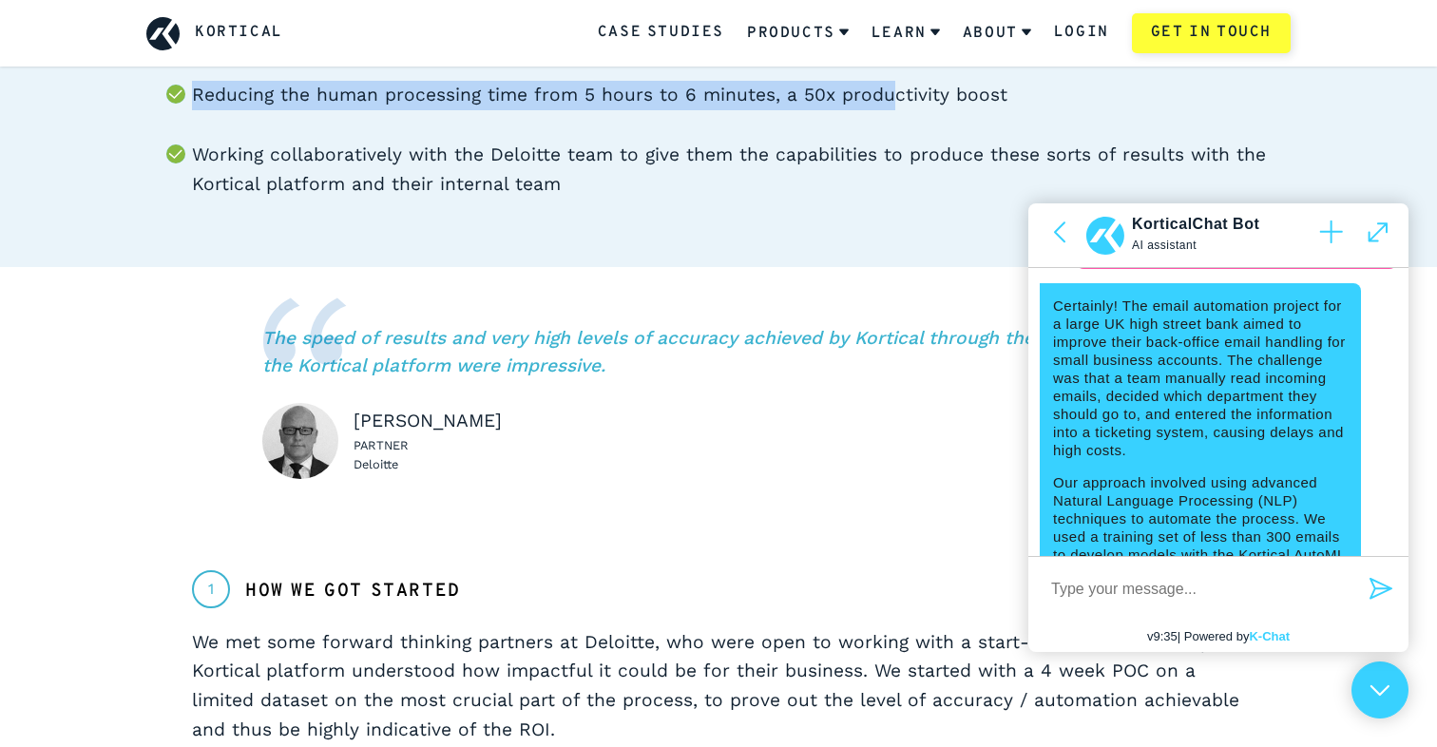
drag, startPoint x: 195, startPoint y: 93, endPoint x: 881, endPoint y: 101, distance: 686.3
click at [881, 101] on li "Reducing the human processing time from 5 hours to 6 minutes, a 50x productivit…" at bounding box center [741, 95] width 1099 height 29
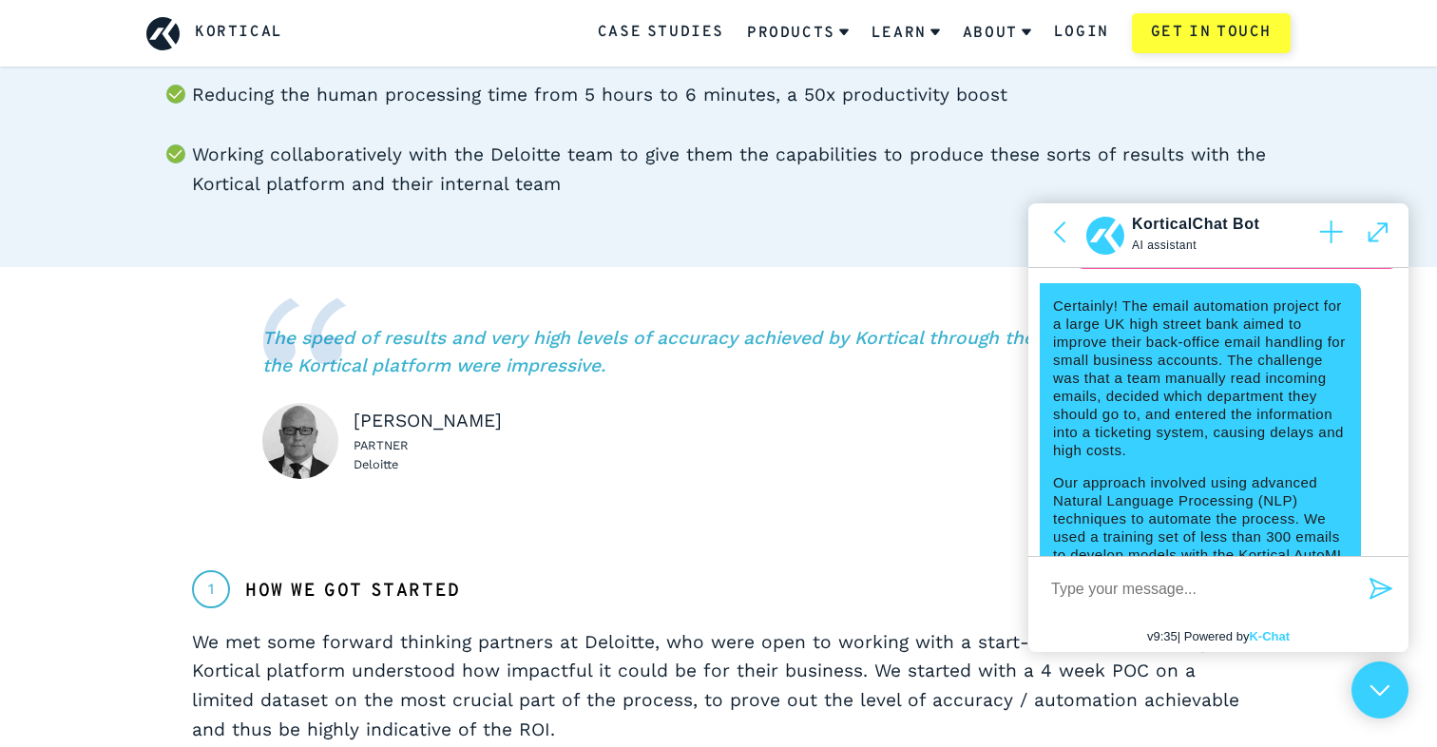
click at [970, 98] on li "Reducing the human processing time from 5 hours to 6 minutes, a 50x productivit…" at bounding box center [741, 95] width 1099 height 29
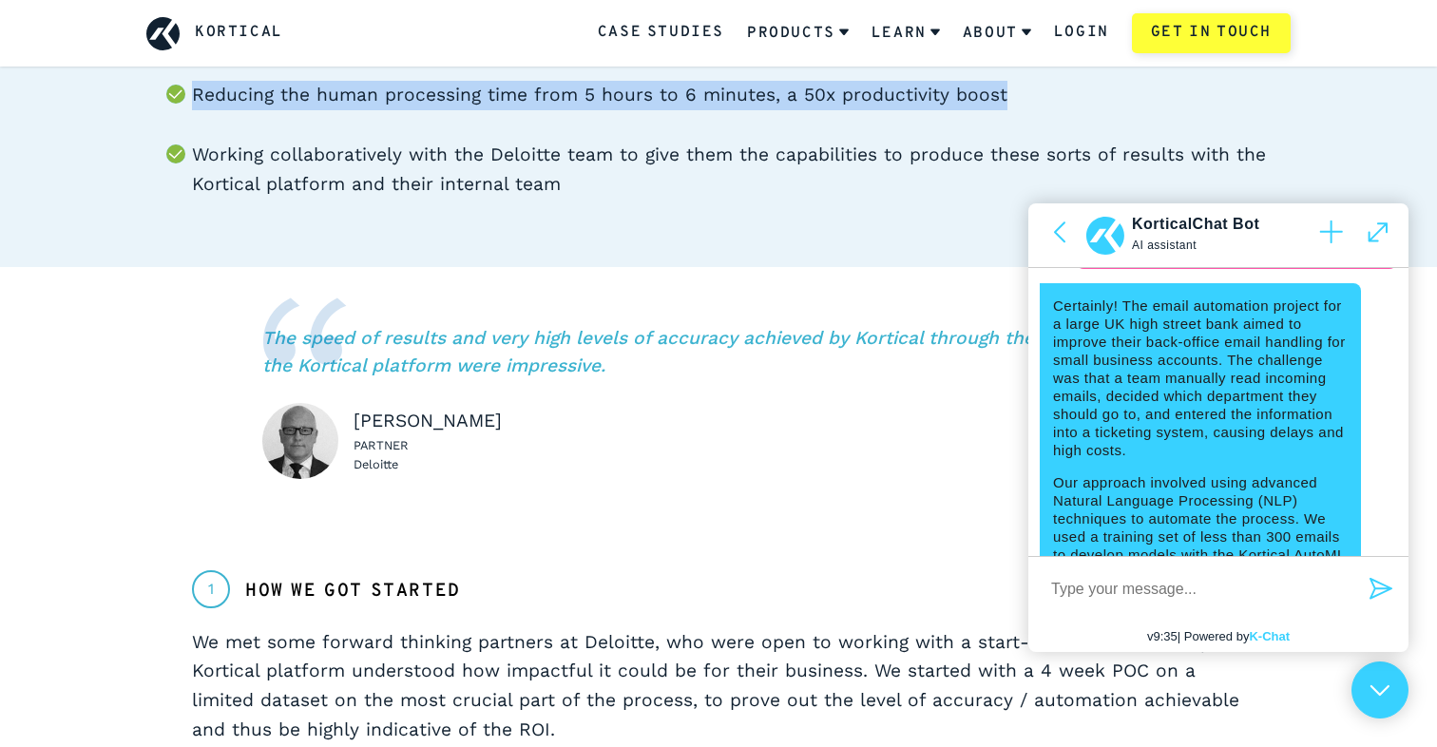
drag, startPoint x: 1006, startPoint y: 102, endPoint x: 188, endPoint y: 92, distance: 817.5
click at [188, 92] on ul "Human level (in excess of 90%) accuracy in tax computations 6 month project bui…" at bounding box center [718, 50] width 1144 height 297
copy li "Reducing the human processing time from 5 hours to 6 minutes, a 50x productivit…"
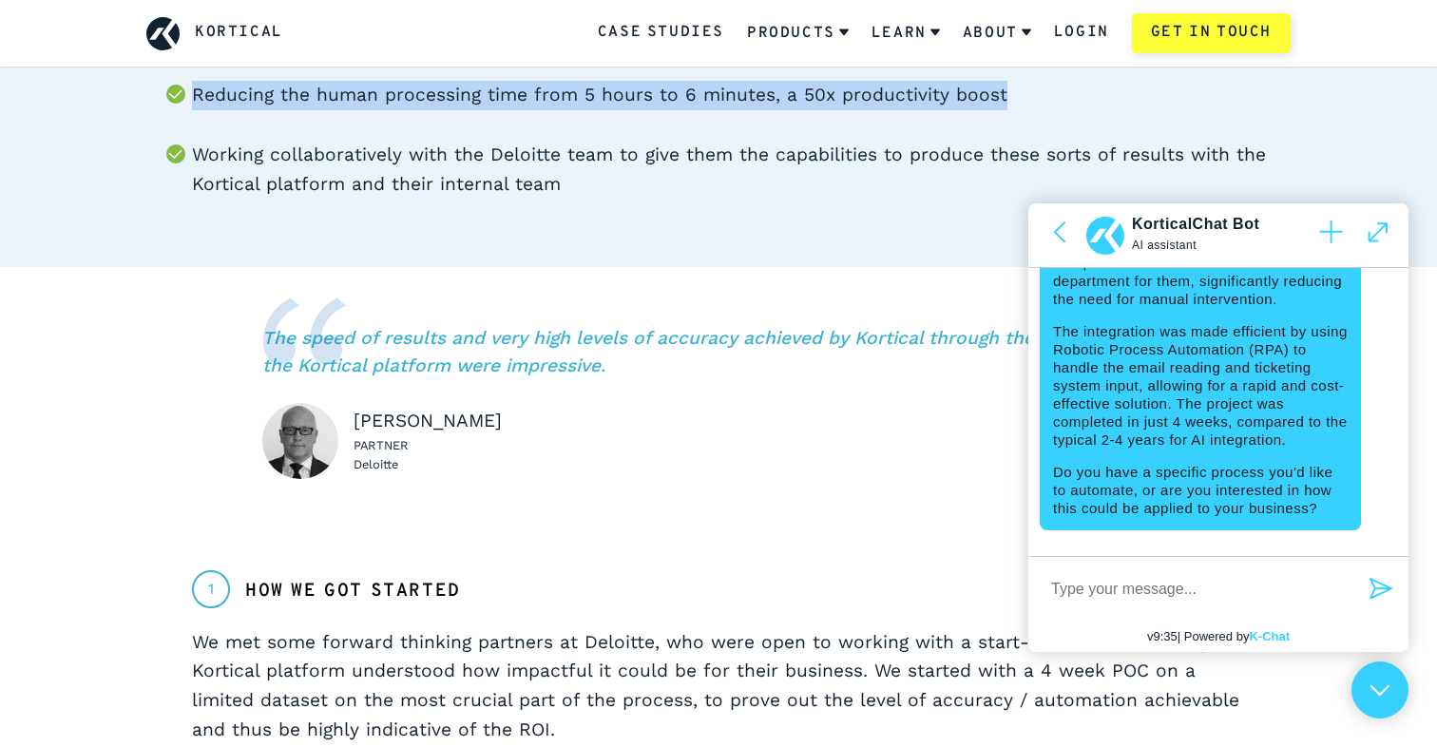
scroll to position [486, 0]
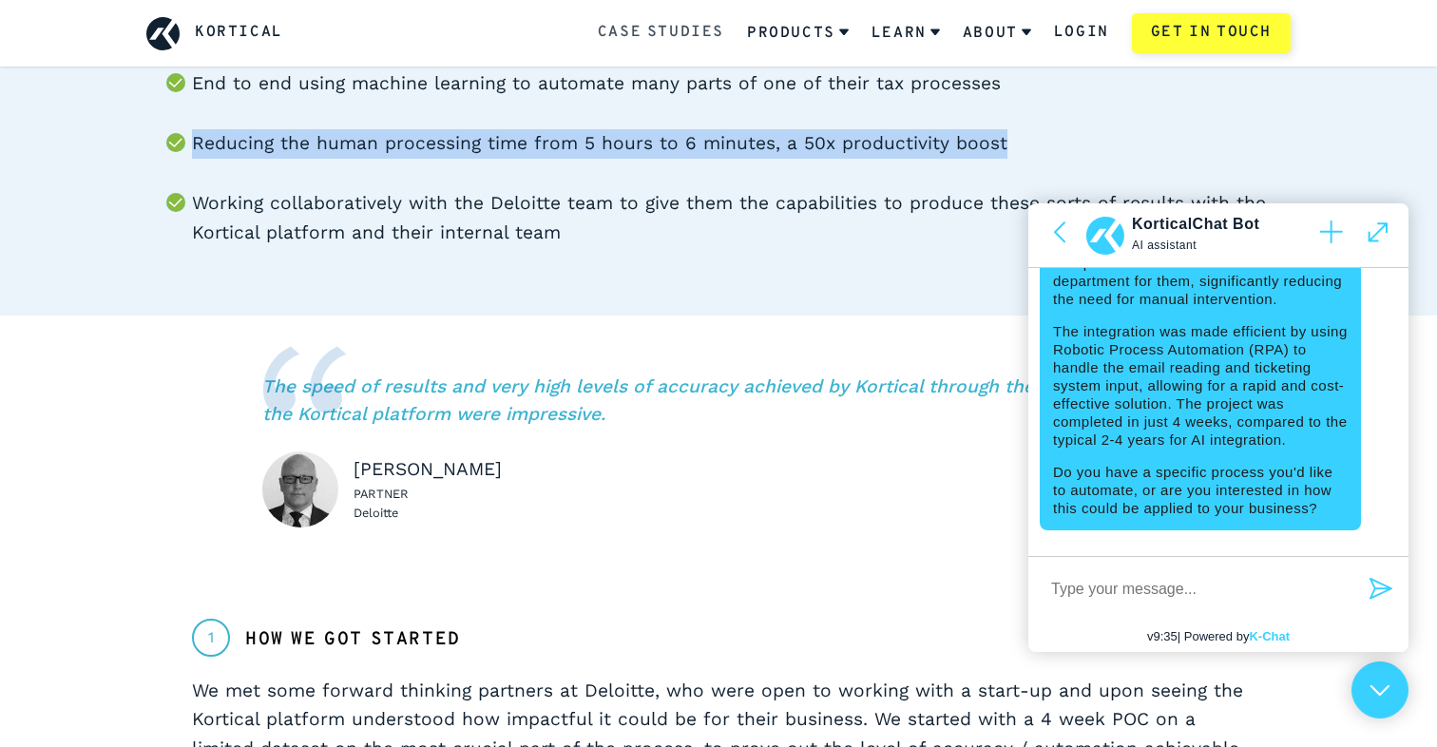
click at [694, 28] on link "Case Studies" at bounding box center [661, 33] width 126 height 25
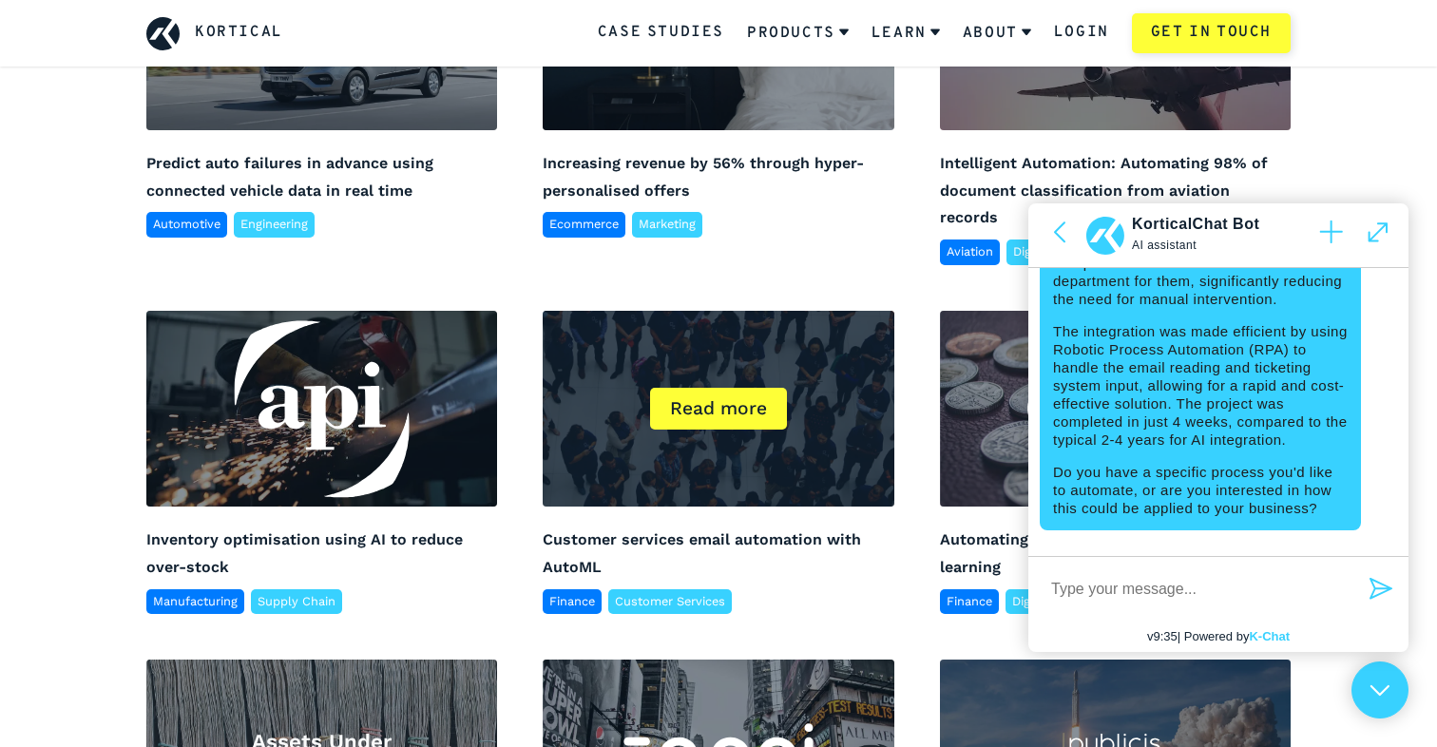
scroll to position [1330, 0]
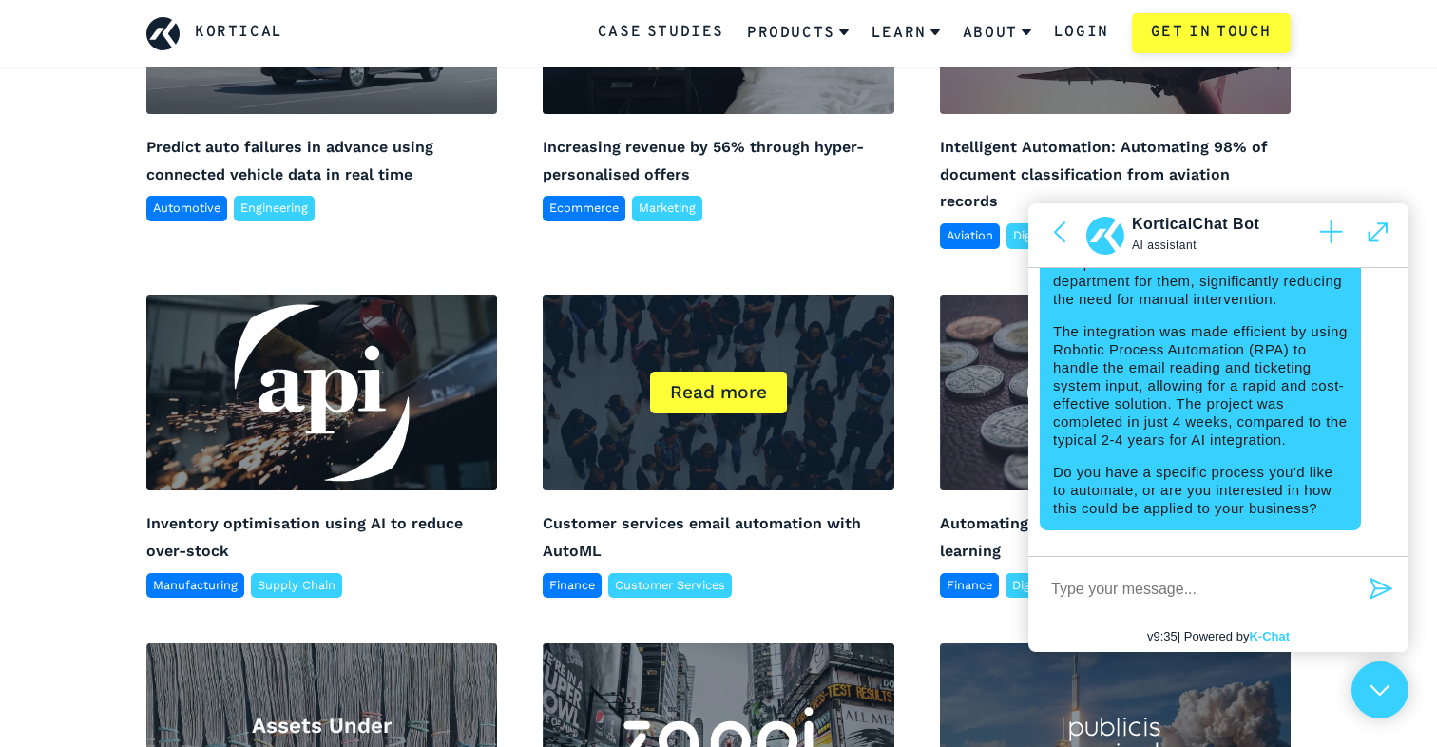
click at [710, 413] on div "UK High Street Bank Read more" at bounding box center [718, 393] width 351 height 197
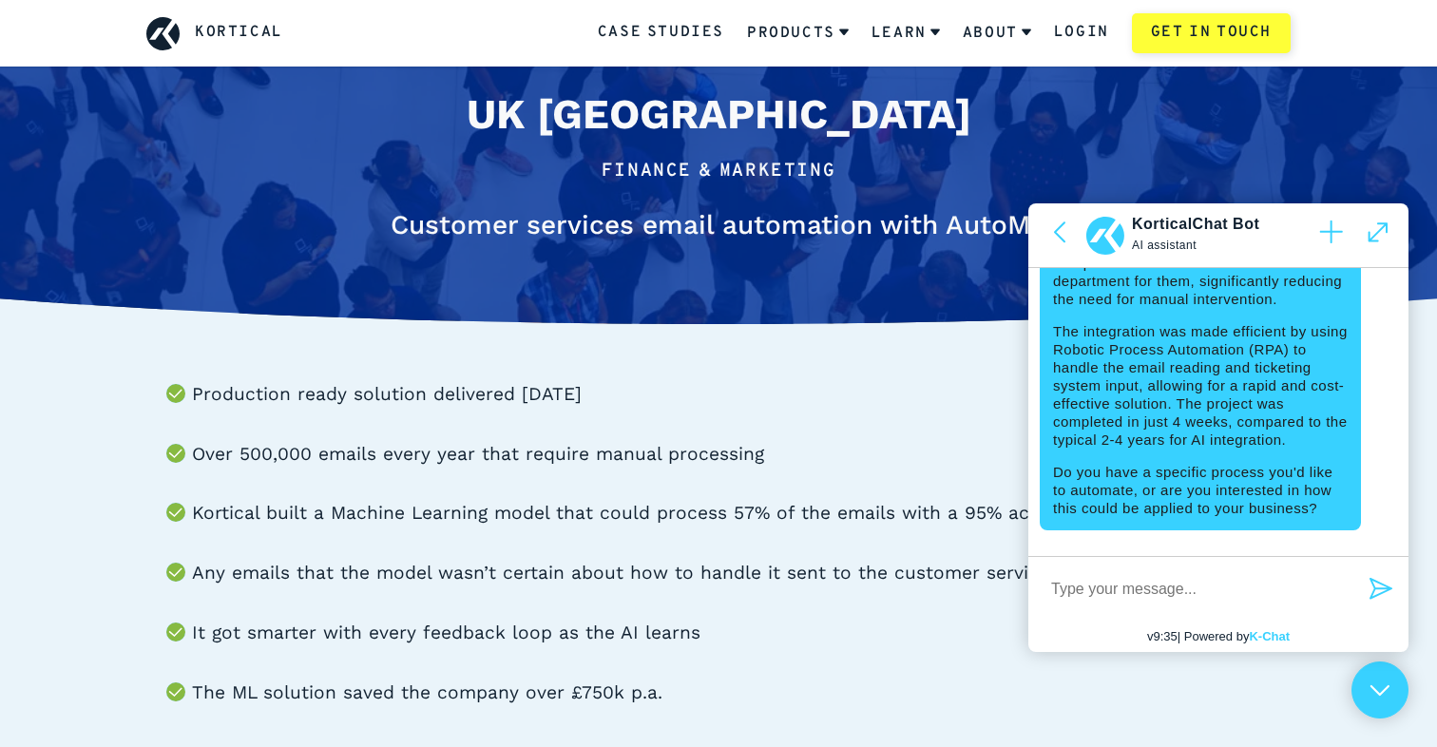
scroll to position [57, 0]
click at [1372, 695] on icon at bounding box center [1380, 690] width 21 height 12
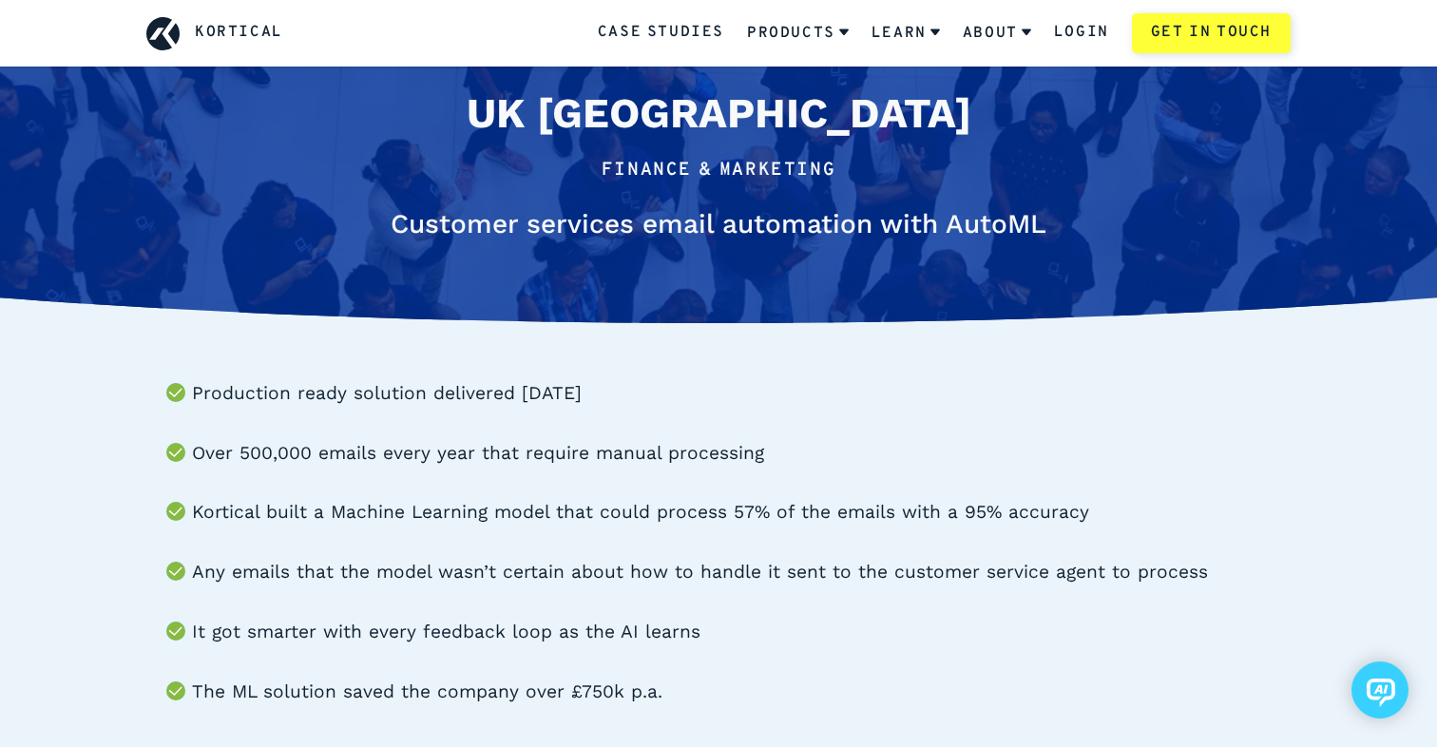
click at [1066, 517] on li "Kortical built a Machine Learning model that could process 57% of the emails wi…" at bounding box center [741, 512] width 1099 height 29
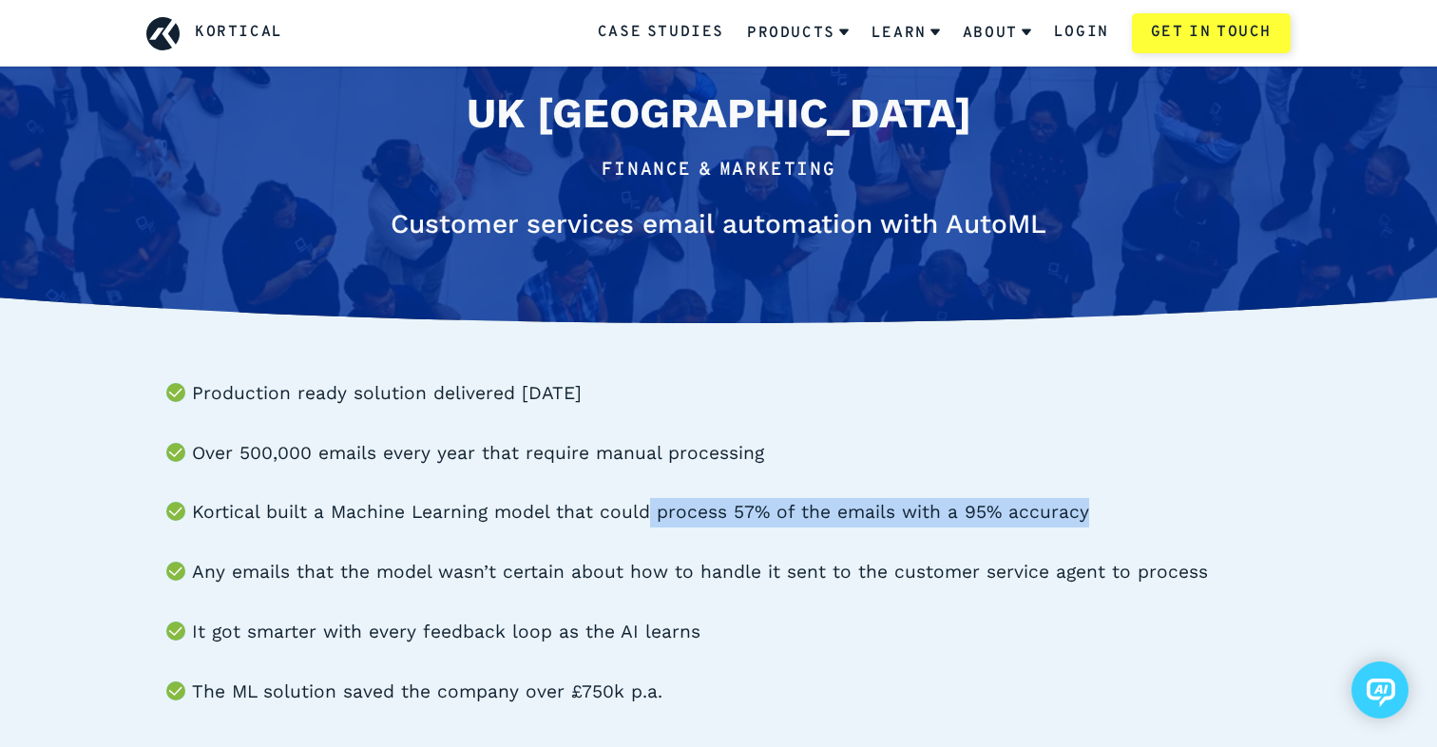
drag, startPoint x: 1066, startPoint y: 513, endPoint x: 642, endPoint y: 515, distance: 423.9
click at [642, 515] on li "Kortical built a Machine Learning model that could process 57% of the emails wi…" at bounding box center [741, 512] width 1099 height 29
copy li "process 57% of the emails with a 95% accuracy"
click at [708, 32] on link "Case Studies" at bounding box center [661, 33] width 126 height 25
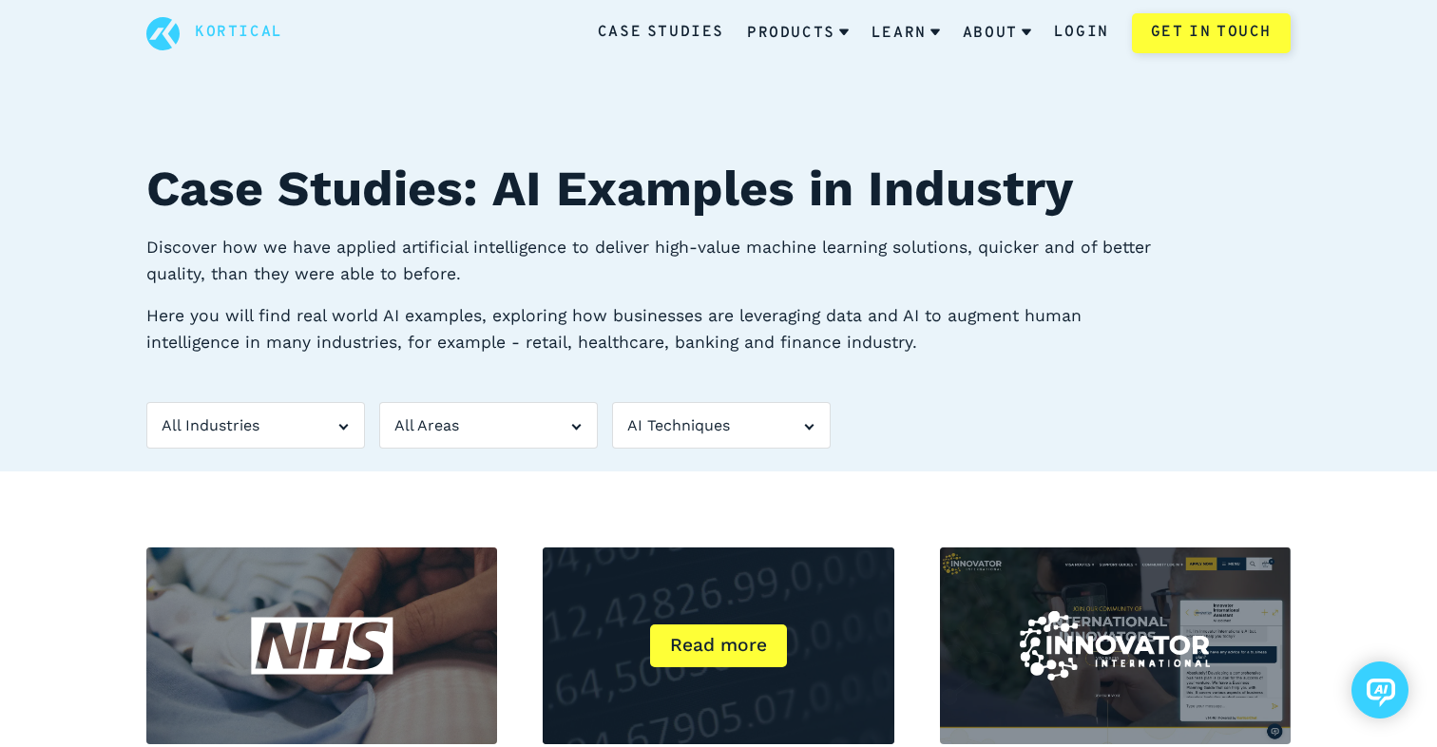
click at [736, 665] on div "Read more" at bounding box center [718, 645] width 137 height 43
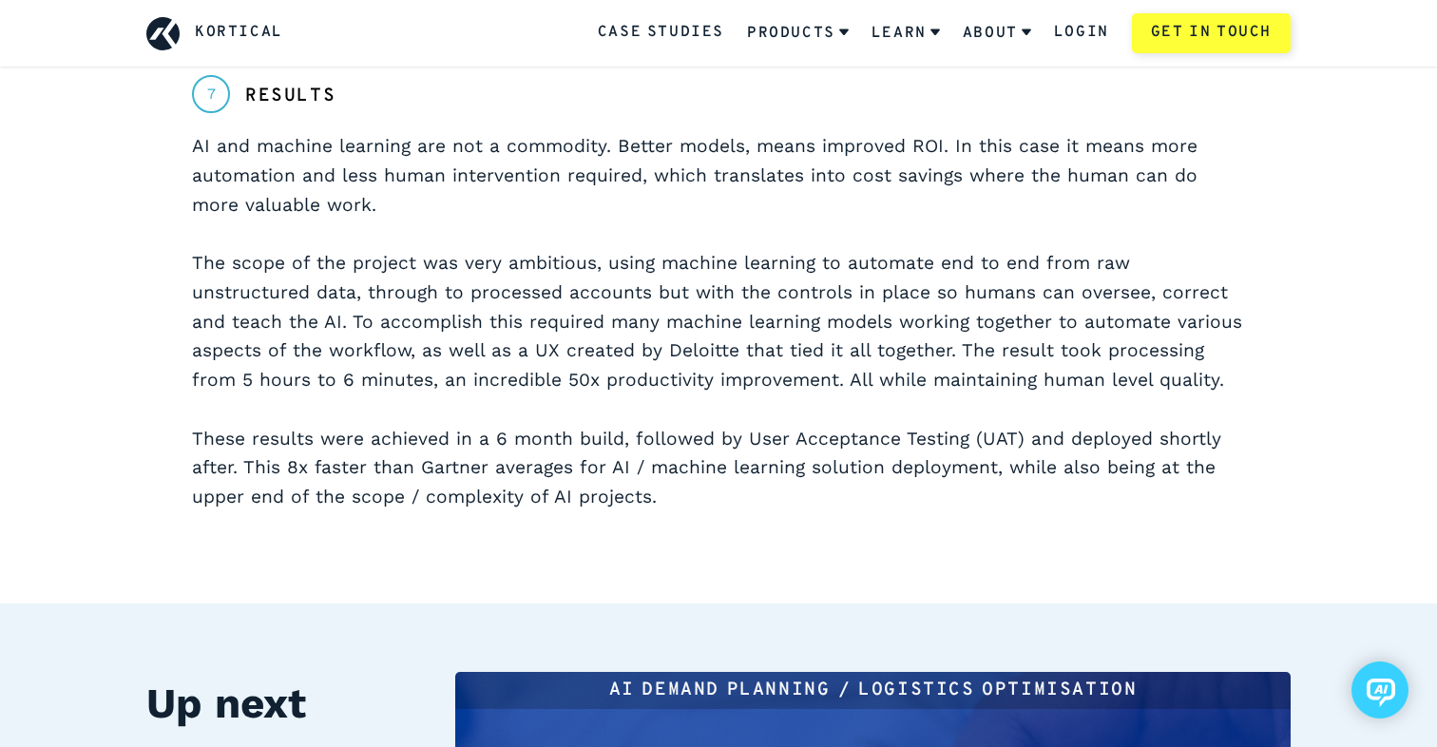
scroll to position [5017, 0]
